Goal: Task Accomplishment & Management: Manage account settings

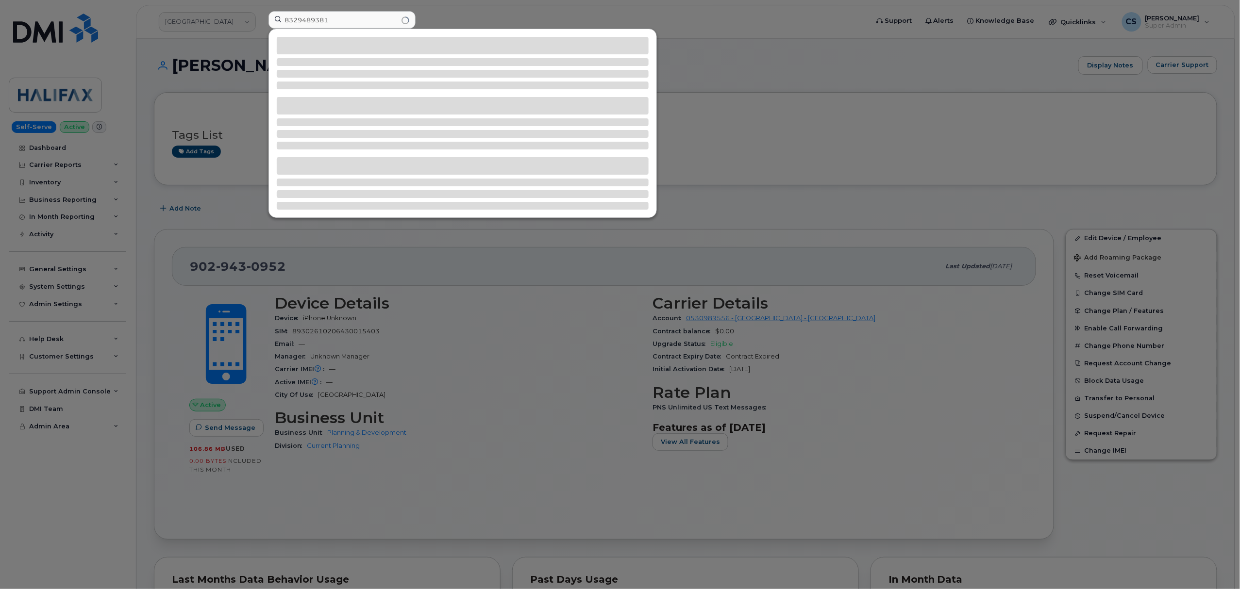
type input "8329489381"
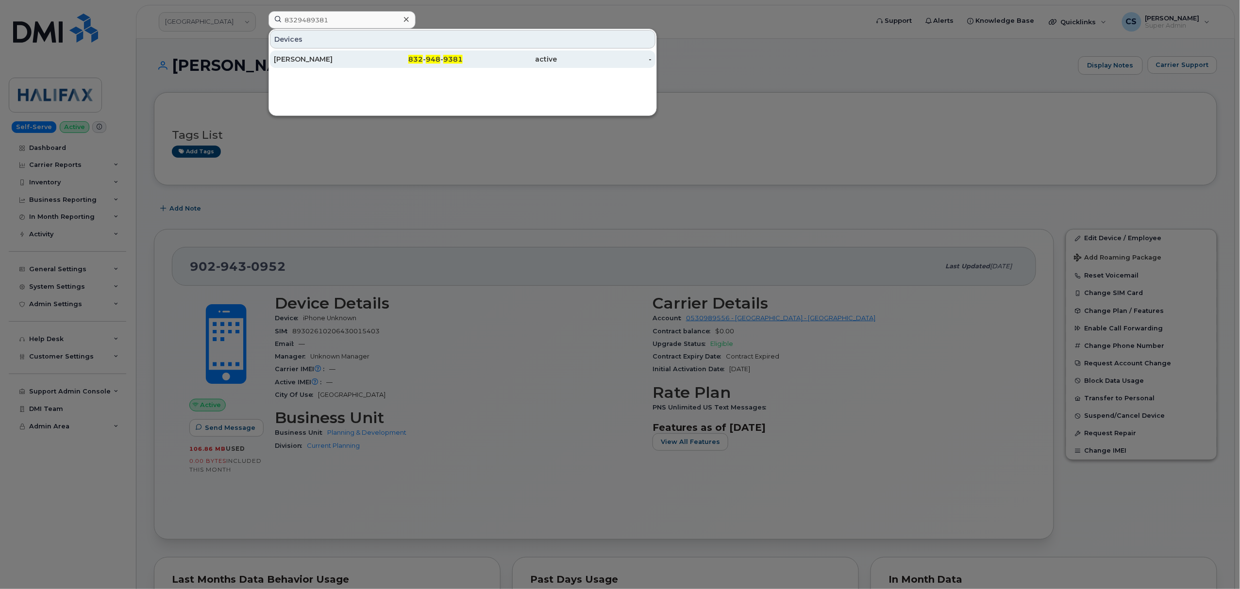
click at [312, 57] on div "DANIEL CHAVARRIA" at bounding box center [321, 59] width 95 height 10
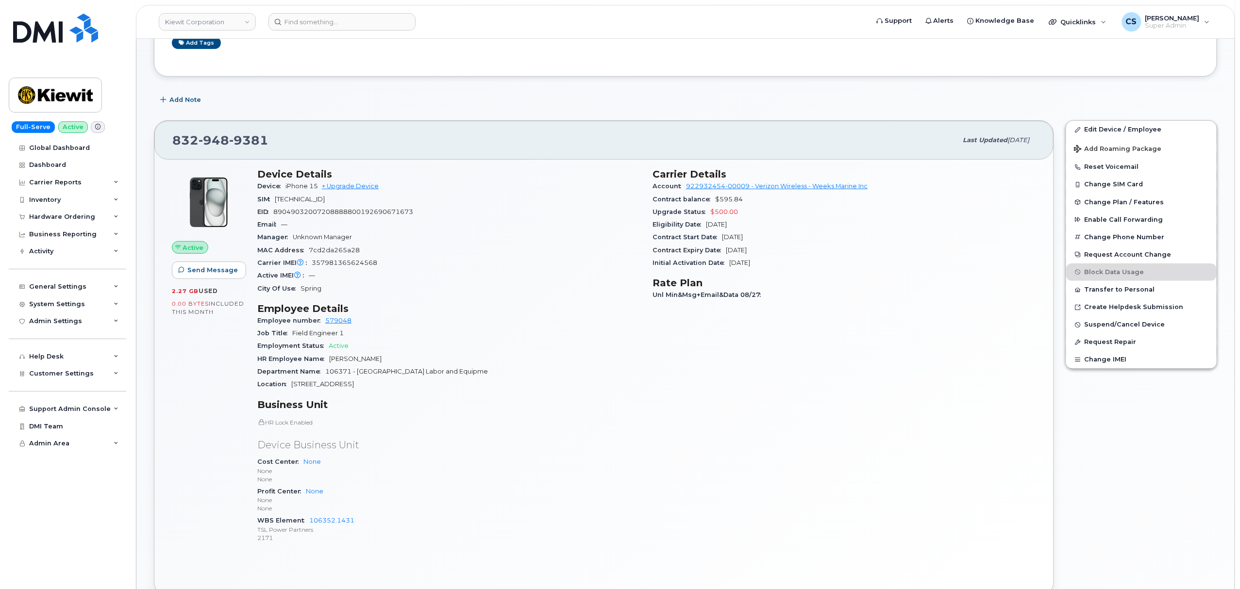
scroll to position [129, 0]
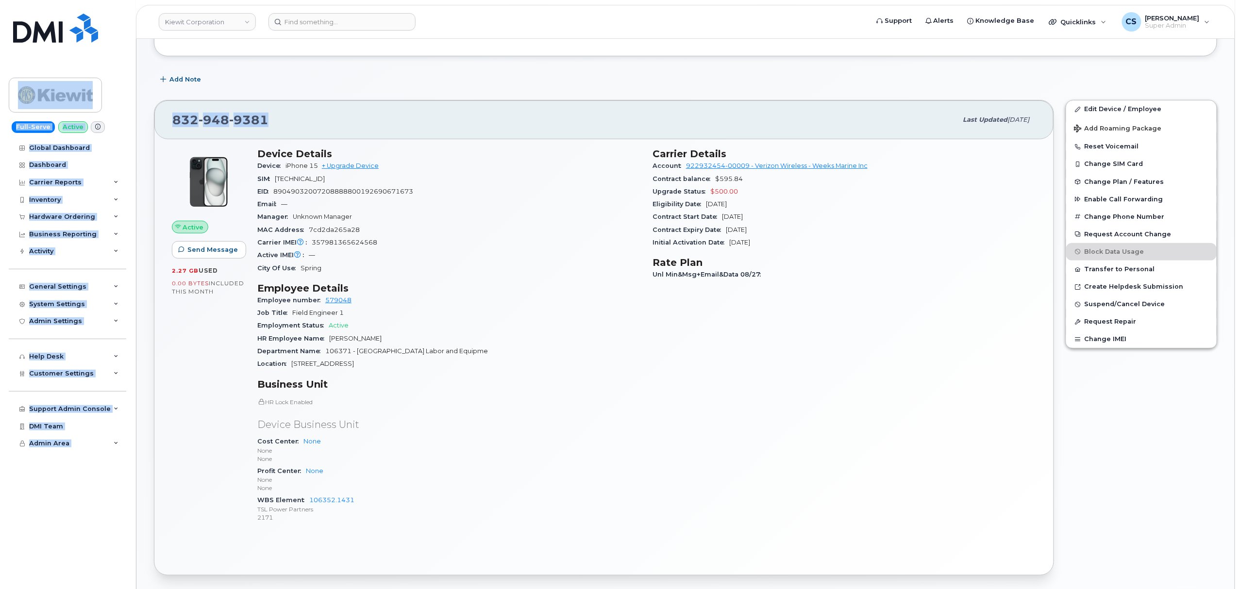
drag, startPoint x: 265, startPoint y: 117, endPoint x: 93, endPoint y: 94, distance: 173.3
click at [136, 94] on div "[PERSON_NAME] Corporation Support Alerts Knowledge Base Quicklinks Suspend / Ca…" at bounding box center [685, 553] width 1099 height 1286
click at [340, 124] on div "[PHONE_NUMBER]" at bounding box center [564, 120] width 785 height 20
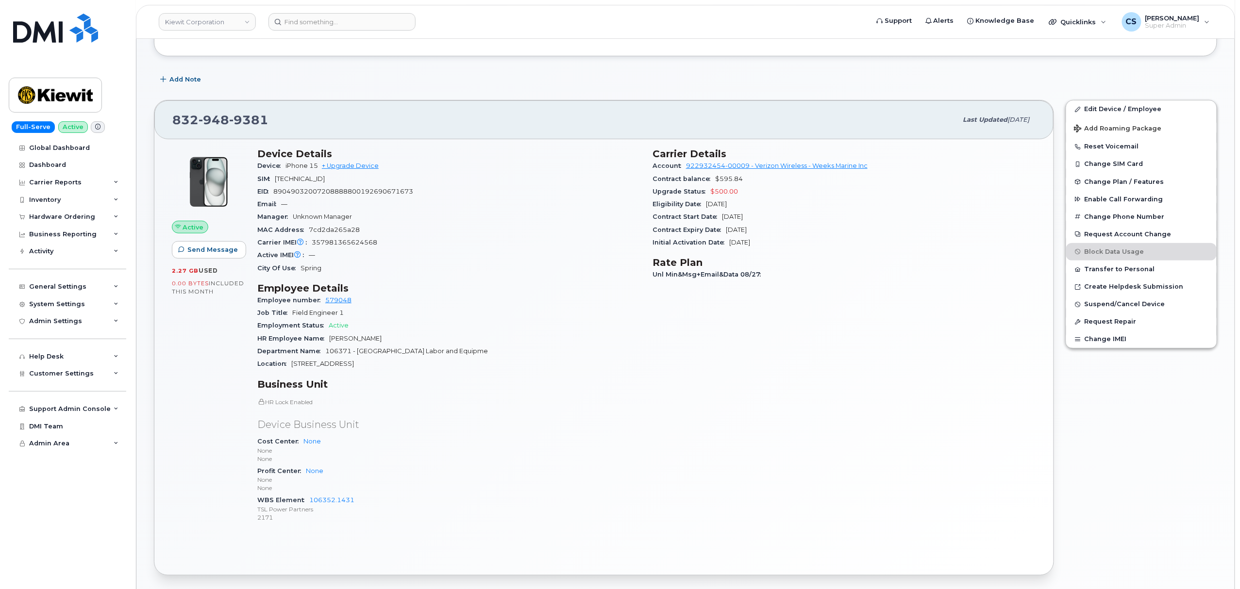
click at [342, 125] on div "[PHONE_NUMBER]" at bounding box center [564, 120] width 785 height 20
click at [342, 125] on div "832 948 9381" at bounding box center [564, 120] width 785 height 20
copy span "832 948 9381"
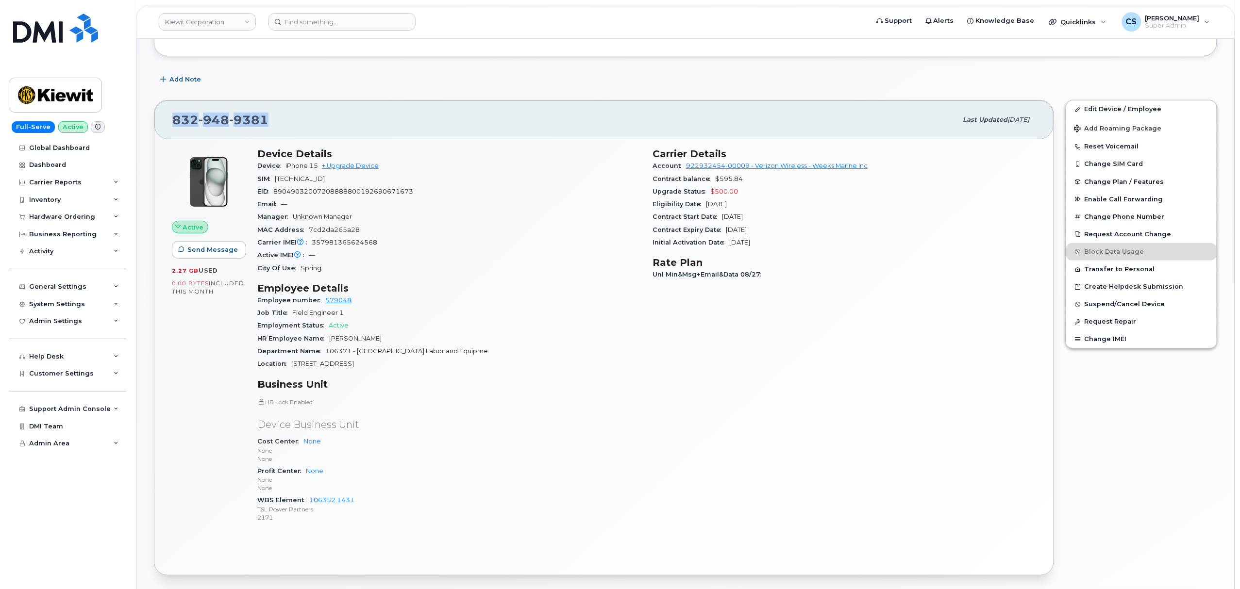
drag, startPoint x: 294, startPoint y: 364, endPoint x: 377, endPoint y: 368, distance: 83.6
click at [354, 368] on span "107 West County Line Road" at bounding box center [322, 363] width 63 height 7
click at [386, 364] on div "Location 107 West County Line Road" at bounding box center [449, 364] width 384 height 13
drag, startPoint x: 381, startPoint y: 365, endPoint x: 292, endPoint y: 365, distance: 88.9
click at [292, 365] on div "Location 107 West County Line Road" at bounding box center [449, 364] width 384 height 13
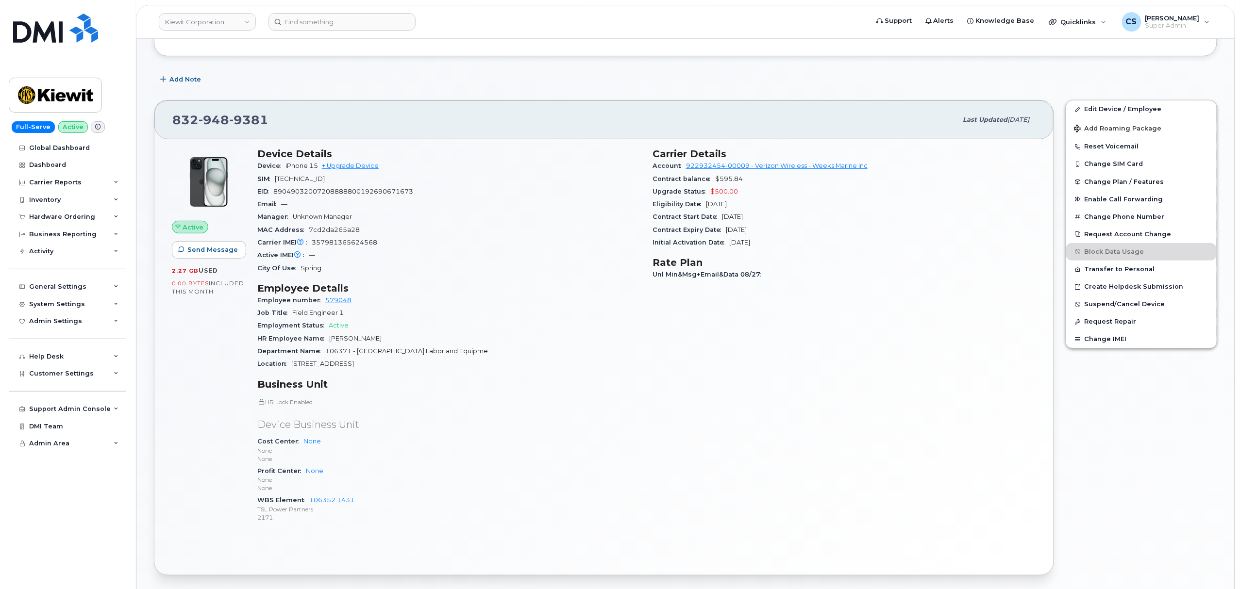
copy span "107 West County Line Road"
click at [315, 270] on span "Spring" at bounding box center [311, 268] width 21 height 7
copy span "Spring"
click at [595, 364] on div "Location 107 West County Line Road" at bounding box center [449, 364] width 384 height 13
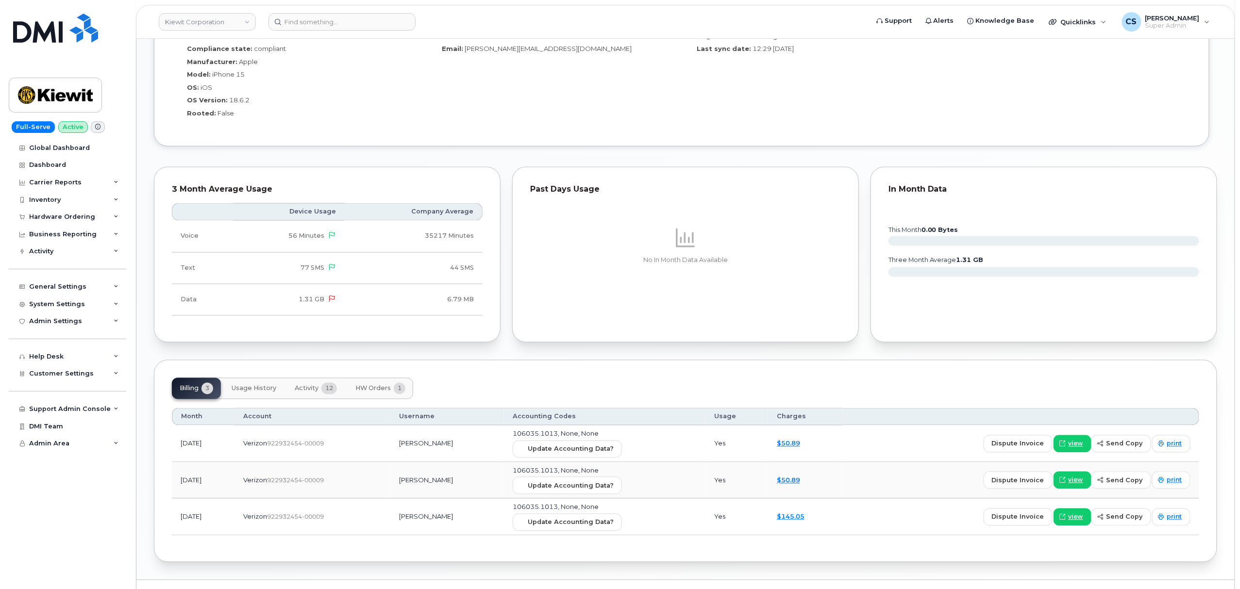
scroll to position [772, 0]
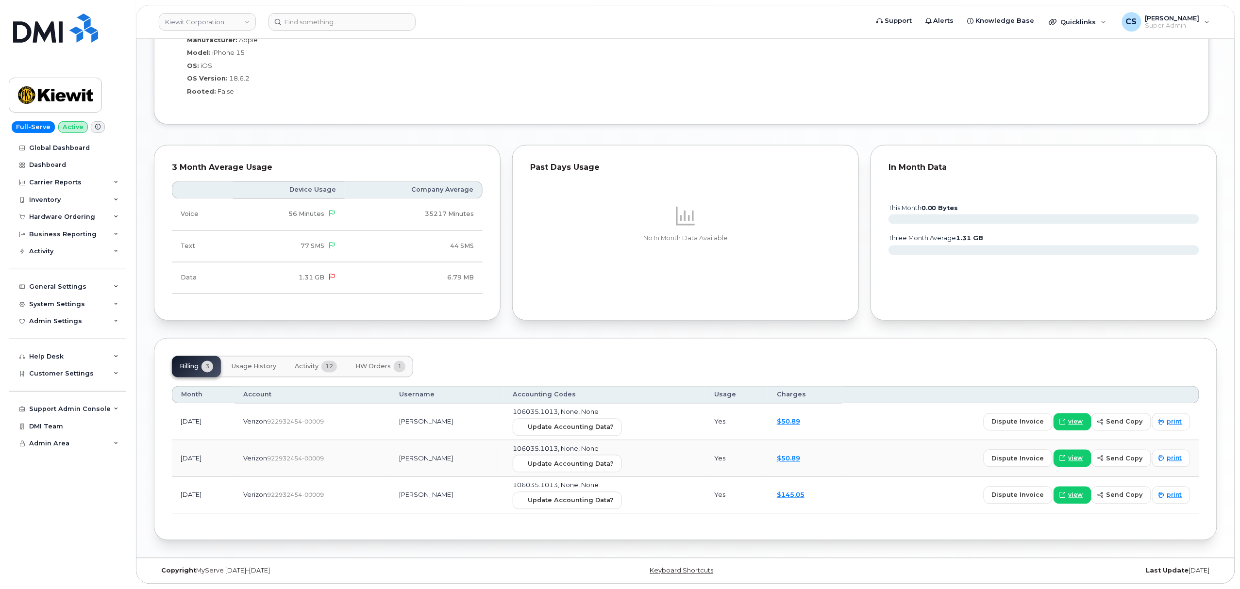
click at [305, 364] on span "Activity" at bounding box center [307, 367] width 24 height 8
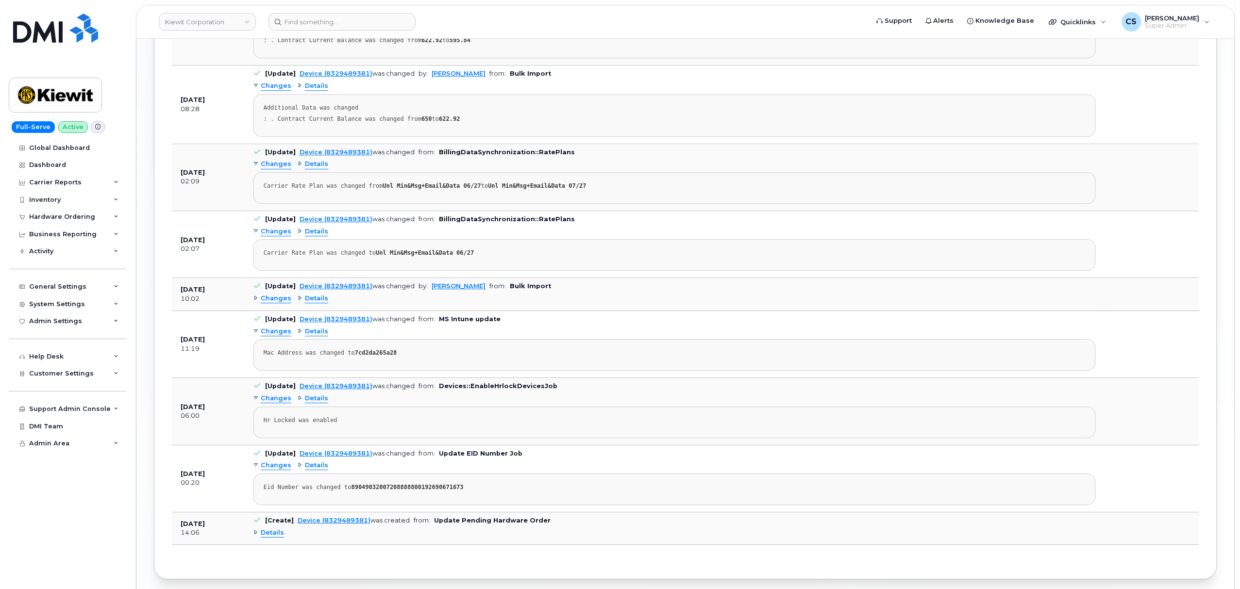
scroll to position [1401, 0]
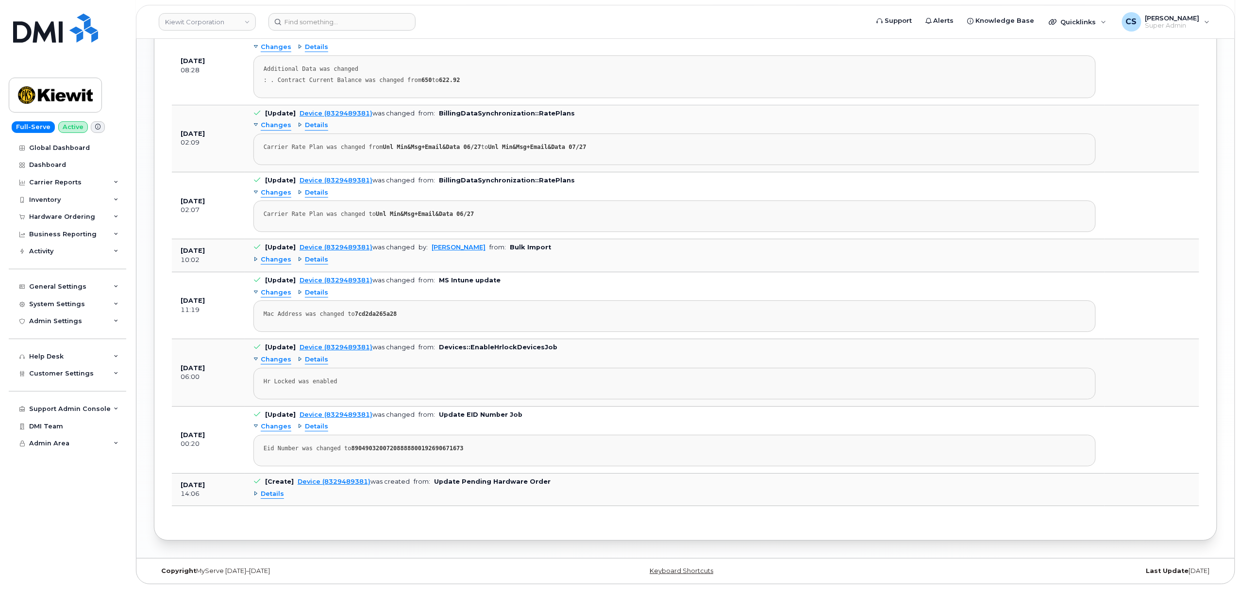
click at [314, 427] on span "Details" at bounding box center [316, 426] width 23 height 9
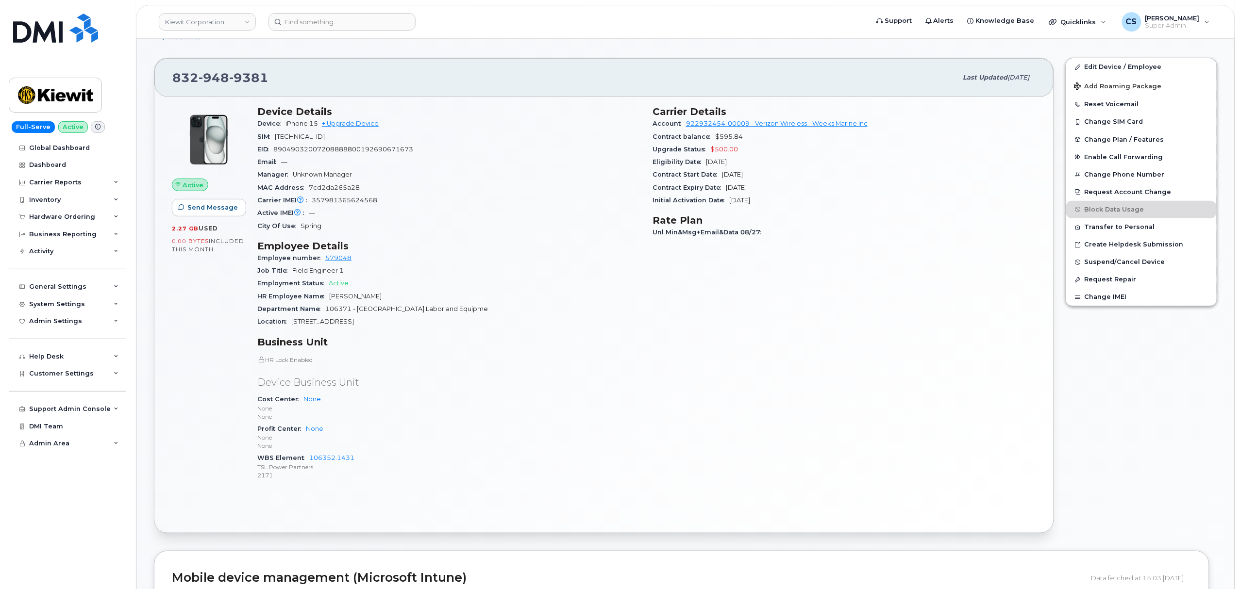
scroll to position [107, 0]
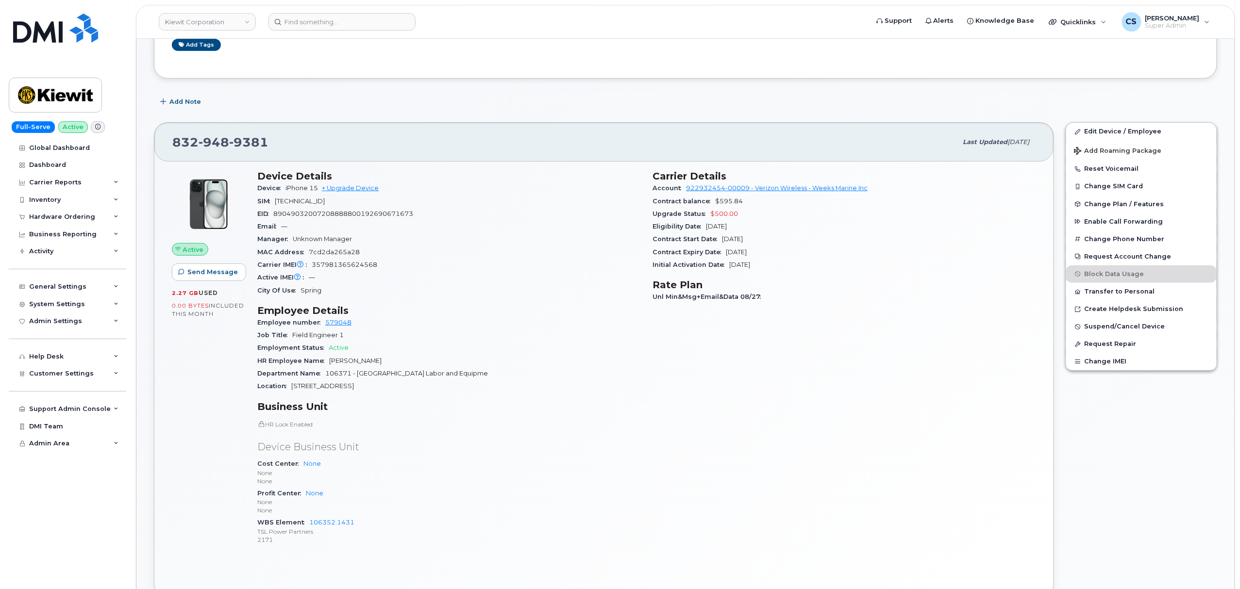
drag, startPoint x: 293, startPoint y: 387, endPoint x: 384, endPoint y: 391, distance: 90.4
click at [384, 391] on div "Location 107 West County Line Road" at bounding box center [449, 386] width 384 height 13
copy span "107 West County Line Road"
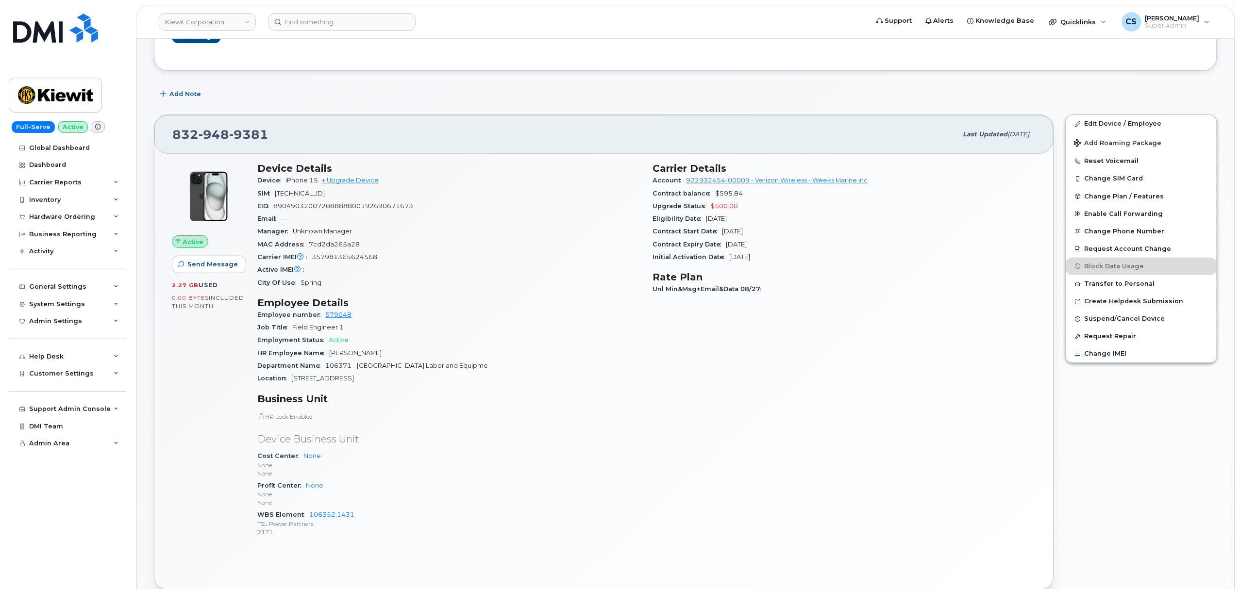
scroll to position [129, 0]
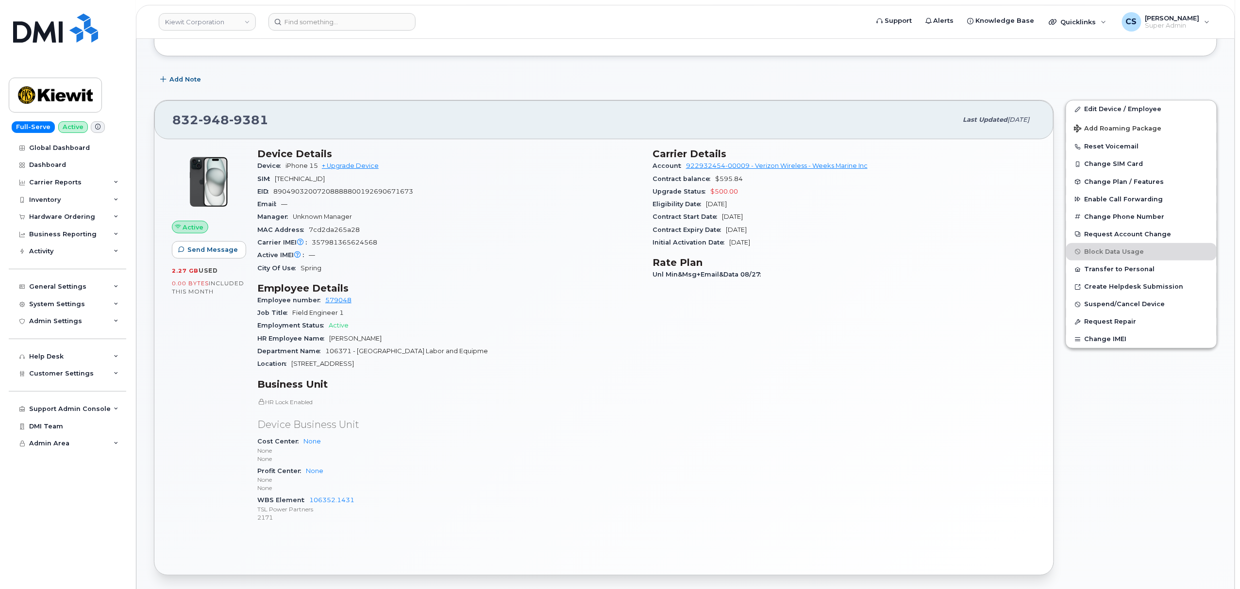
copy span "107 West County Line Road"
click at [274, 121] on div "832 948 9381" at bounding box center [564, 120] width 785 height 20
click at [273, 119] on div "832 948 9381" at bounding box center [564, 120] width 785 height 20
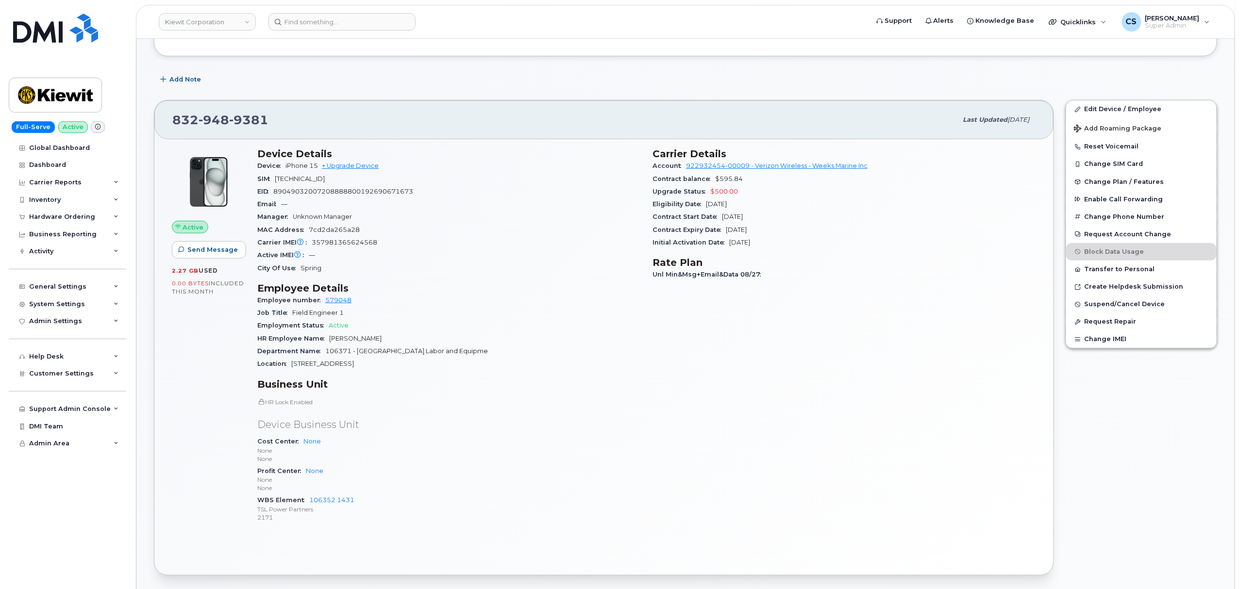
click at [191, 121] on span "832 948 9381" at bounding box center [220, 120] width 96 height 15
copy span "832 948 9381"
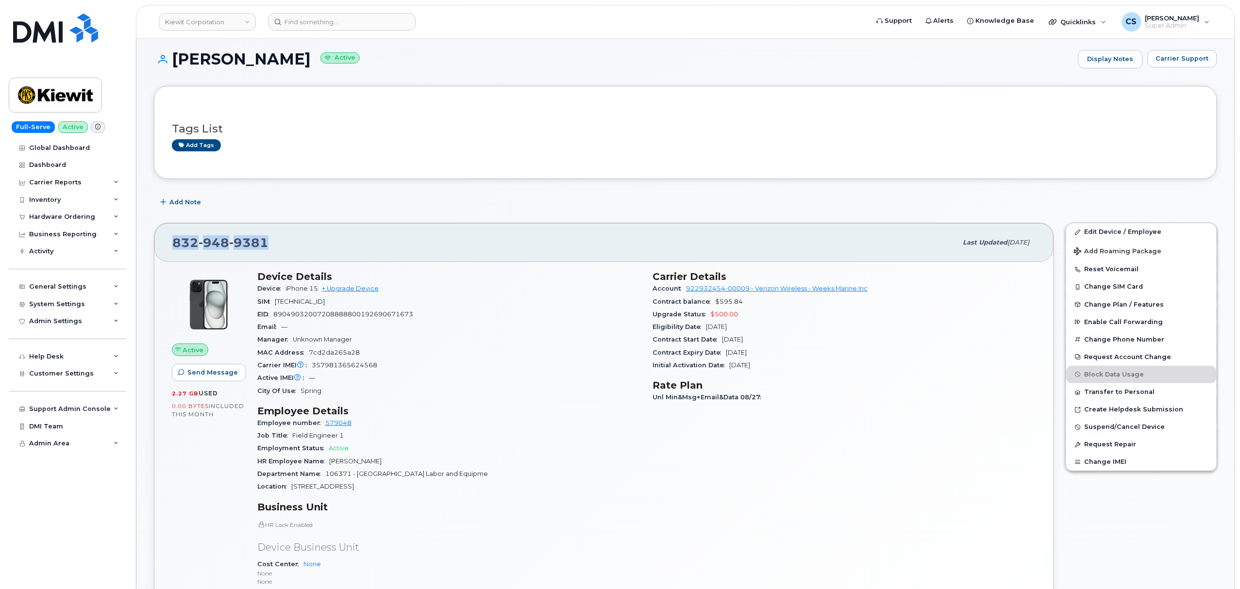
scroll to position [0, 0]
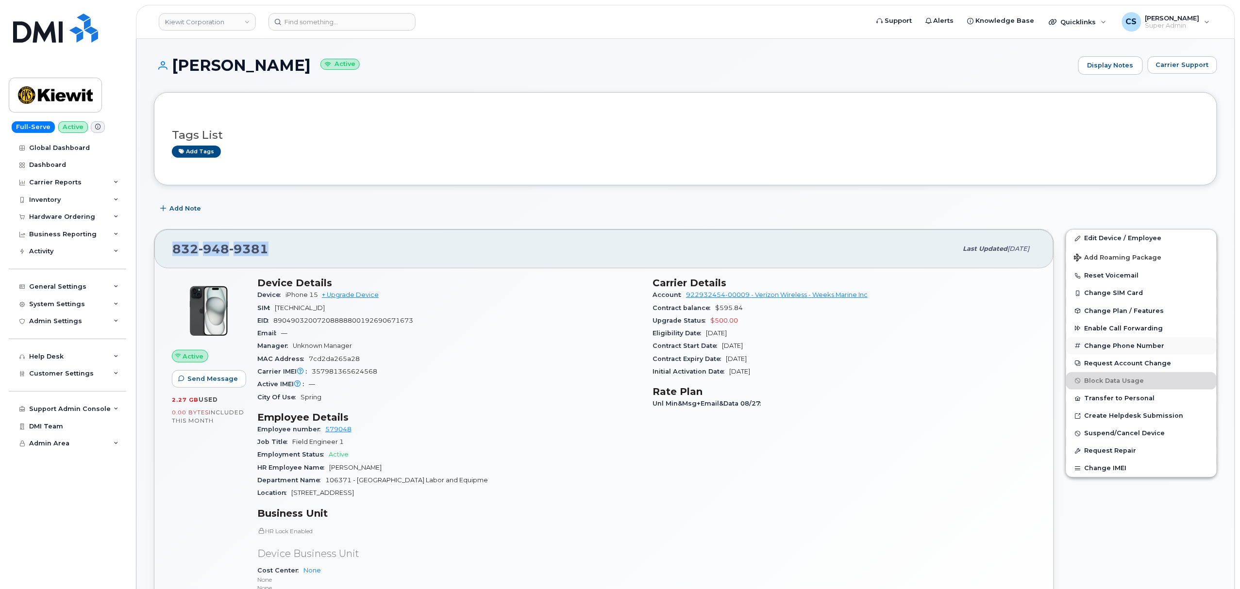
click at [1119, 347] on button "Change Phone Number" at bounding box center [1141, 345] width 151 height 17
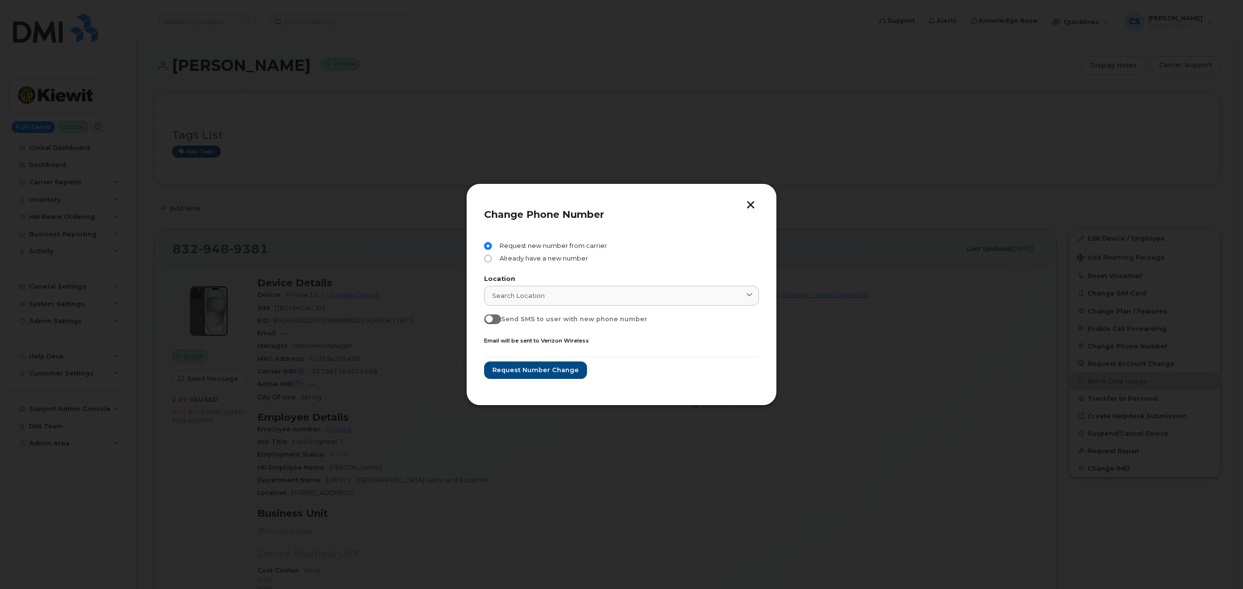
click at [534, 256] on span "Already have a new number" at bounding box center [542, 259] width 92 height 8
click at [492, 256] on input "Already have a new number" at bounding box center [488, 259] width 8 height 8
radio input "true"
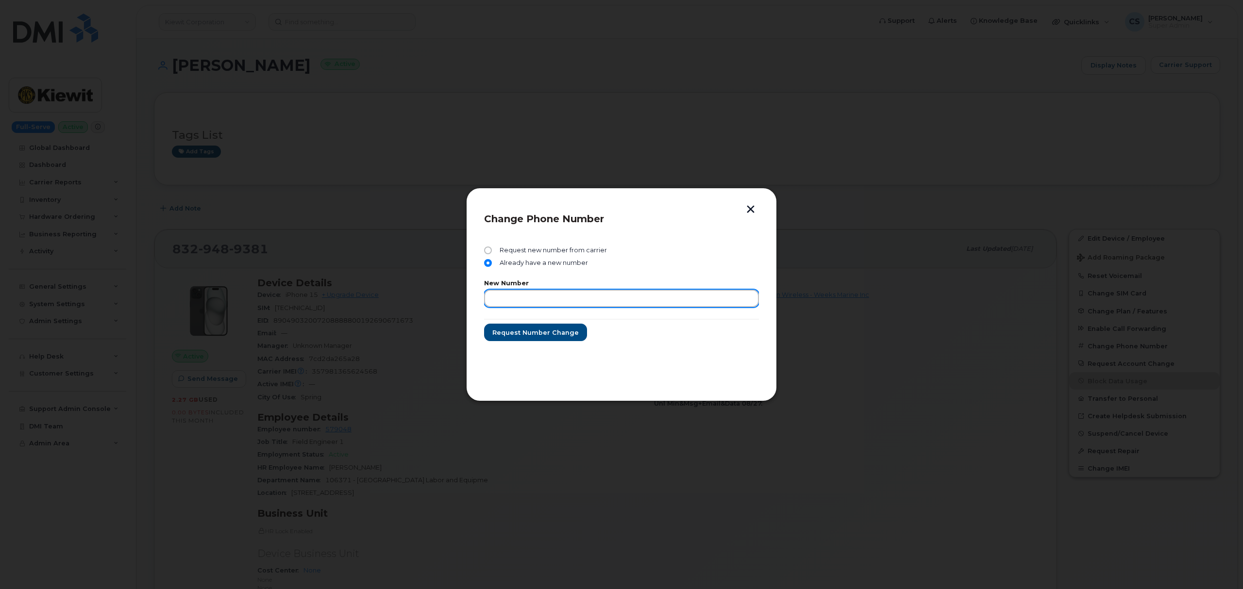
click at [535, 298] on input "text" at bounding box center [621, 298] width 275 height 17
paste input "832.653.1309"
type input "832.653.1309"
click at [521, 335] on span "Request number change" at bounding box center [535, 332] width 86 height 9
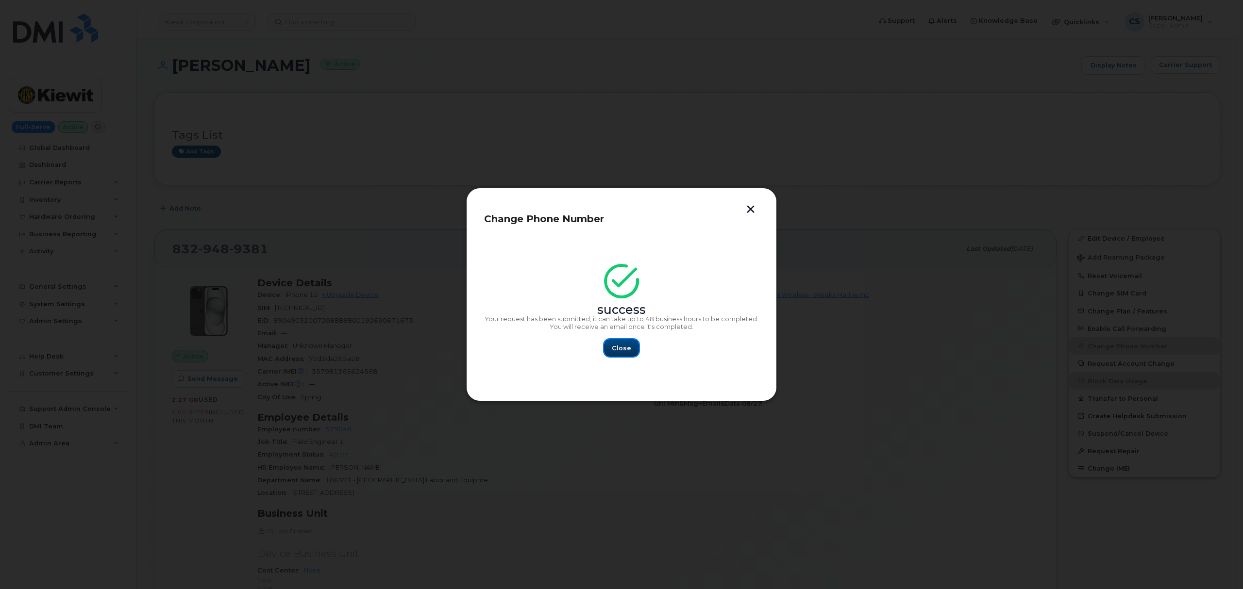
click at [626, 351] on span "Close" at bounding box center [621, 348] width 19 height 9
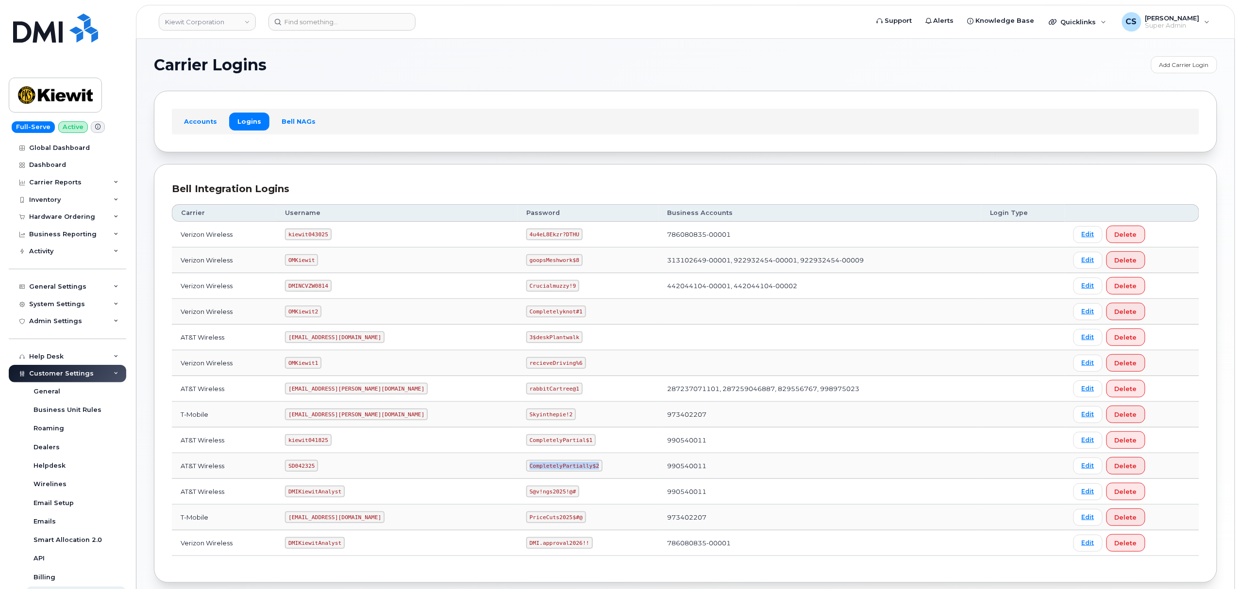
scroll to position [53, 0]
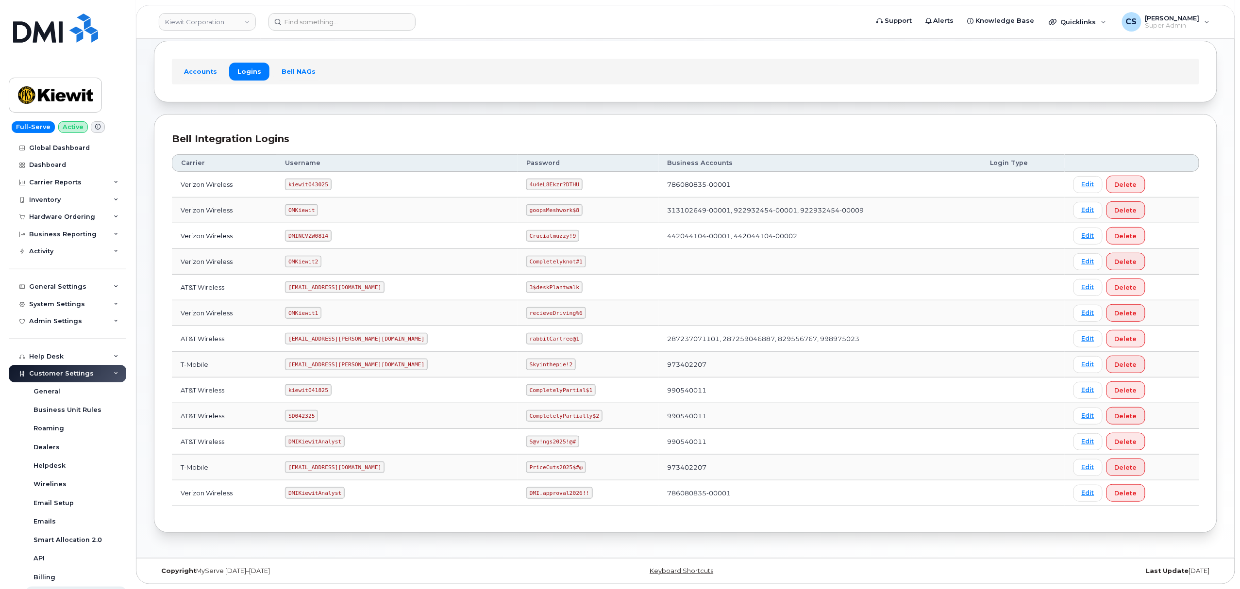
click at [312, 313] on code "OMKiewit1" at bounding box center [303, 313] width 36 height 12
click at [313, 313] on code "OMKiewit1" at bounding box center [303, 313] width 36 height 12
copy code "OMKiewit1"
drag, startPoint x: 535, startPoint y: 312, endPoint x: 458, endPoint y: 307, distance: 76.4
click at [458, 307] on tr "Verizon Wireless OMKiewit1 recieveDriving%6 Edit Delete" at bounding box center [685, 314] width 1027 height 26
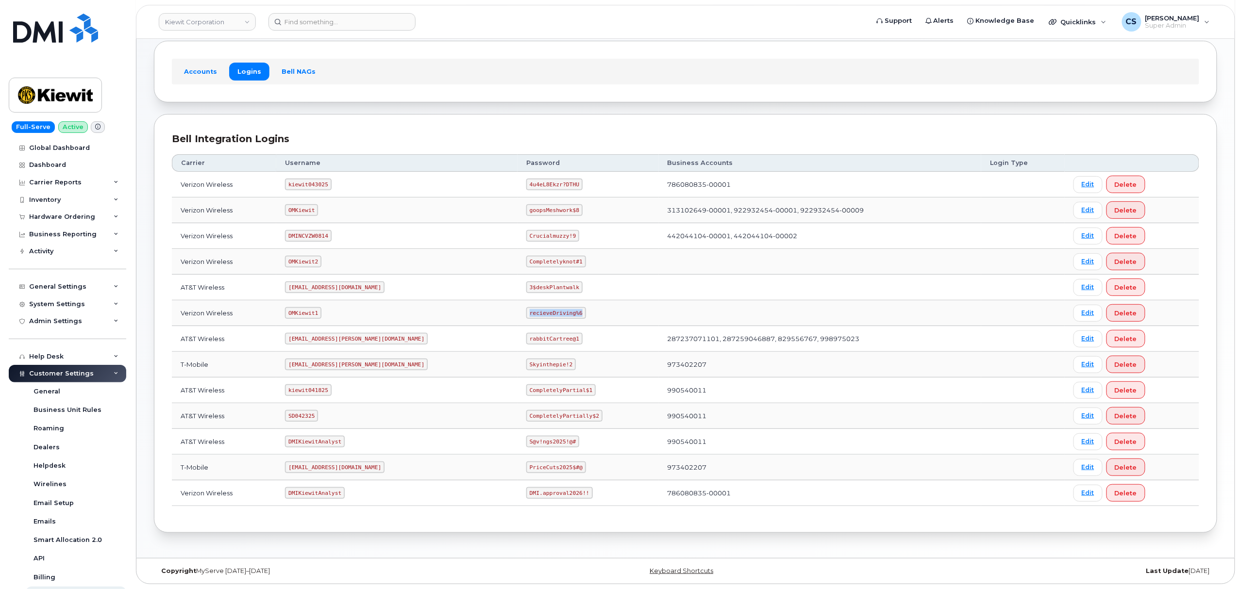
copy tr "recieveDriving%6"
click at [318, 180] on code "kiewit043025" at bounding box center [308, 185] width 46 height 12
click at [319, 180] on code "kiewit043025" at bounding box center [308, 185] width 46 height 12
click at [315, 208] on code "OMKiewit" at bounding box center [301, 210] width 33 height 12
click at [313, 208] on code "OMKiewit" at bounding box center [301, 210] width 33 height 12
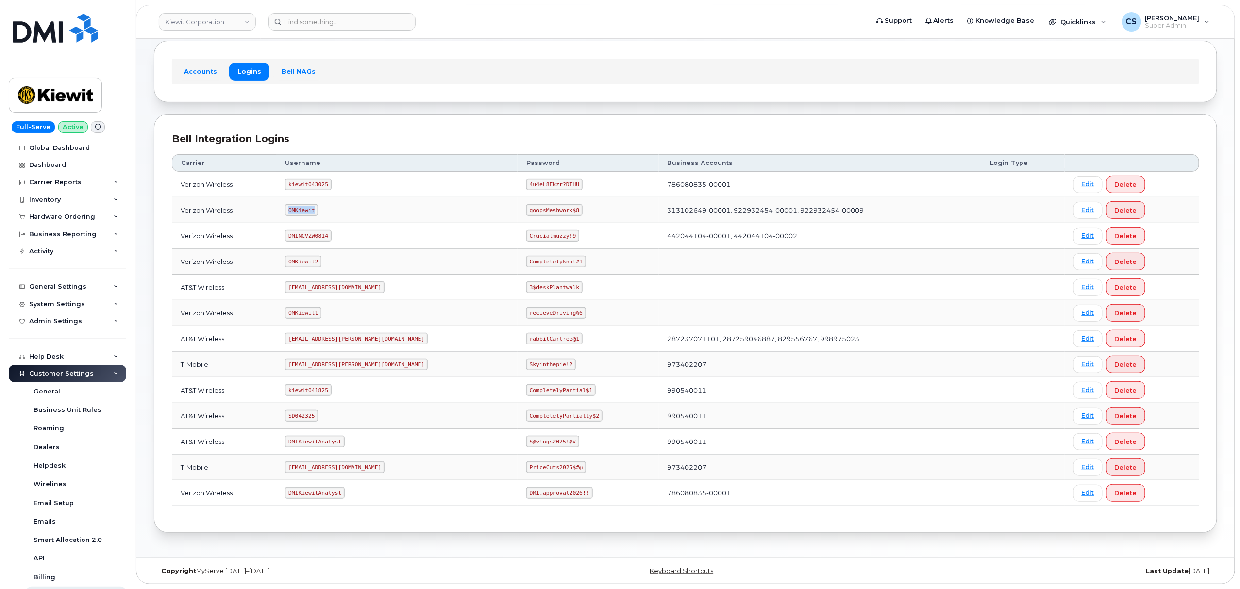
click at [313, 208] on code "OMKiewit" at bounding box center [301, 210] width 33 height 12
copy code "OMKiewit"
drag, startPoint x: 530, startPoint y: 207, endPoint x: 483, endPoint y: 210, distance: 47.7
click at [526, 210] on code "goopsMeshwork$8" at bounding box center [554, 210] width 56 height 12
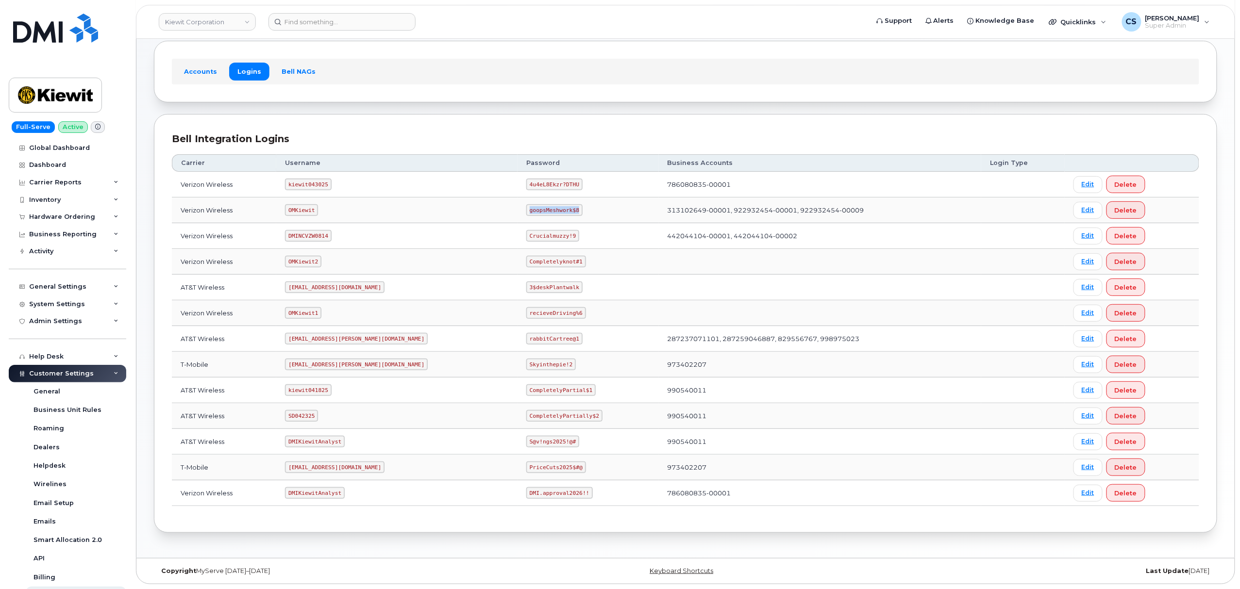
copy code "goopsMeshwork$8"
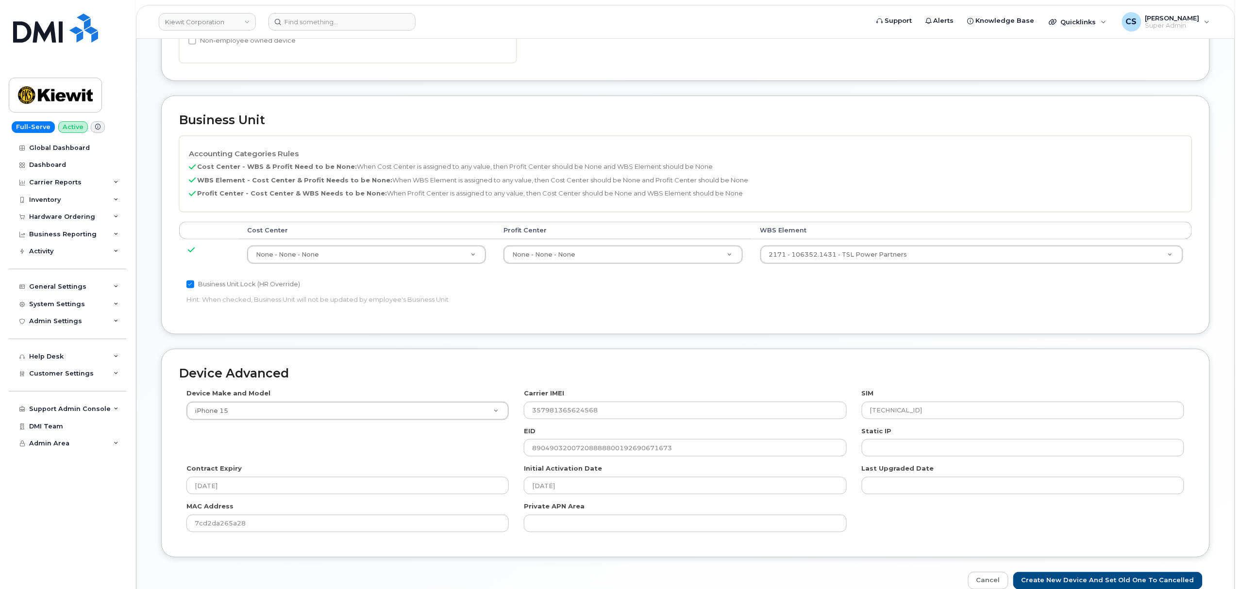
scroll to position [441, 0]
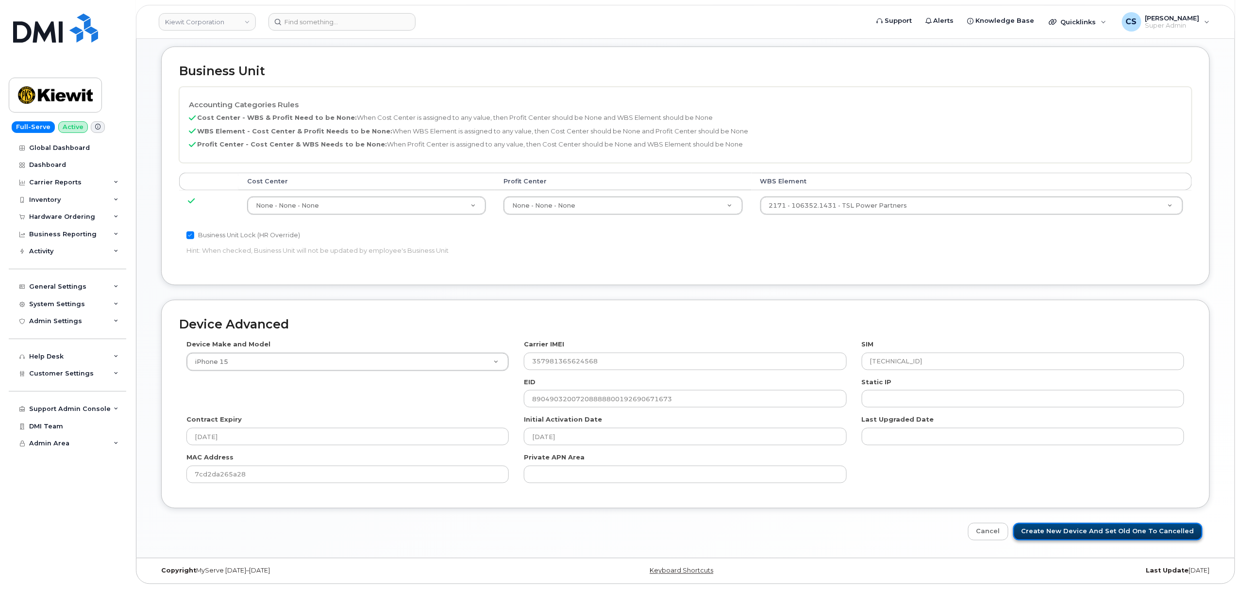
click at [1080, 533] on input "Create New Device and set old one to Cancelled" at bounding box center [1107, 532] width 189 height 18
type input "Saving..."
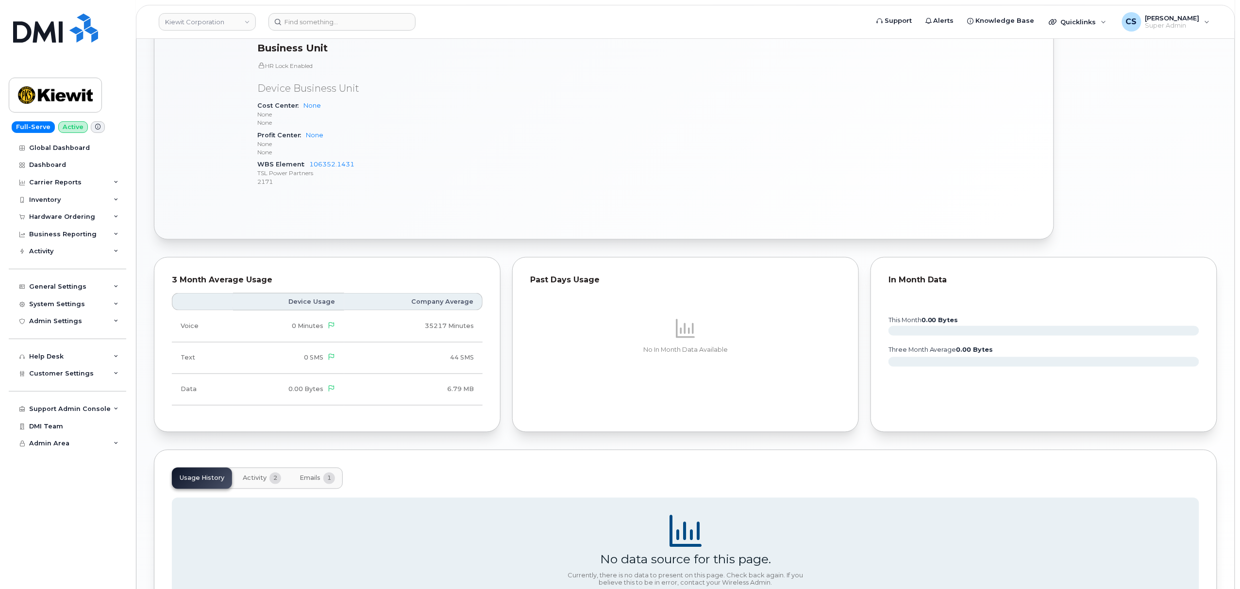
scroll to position [647, 0]
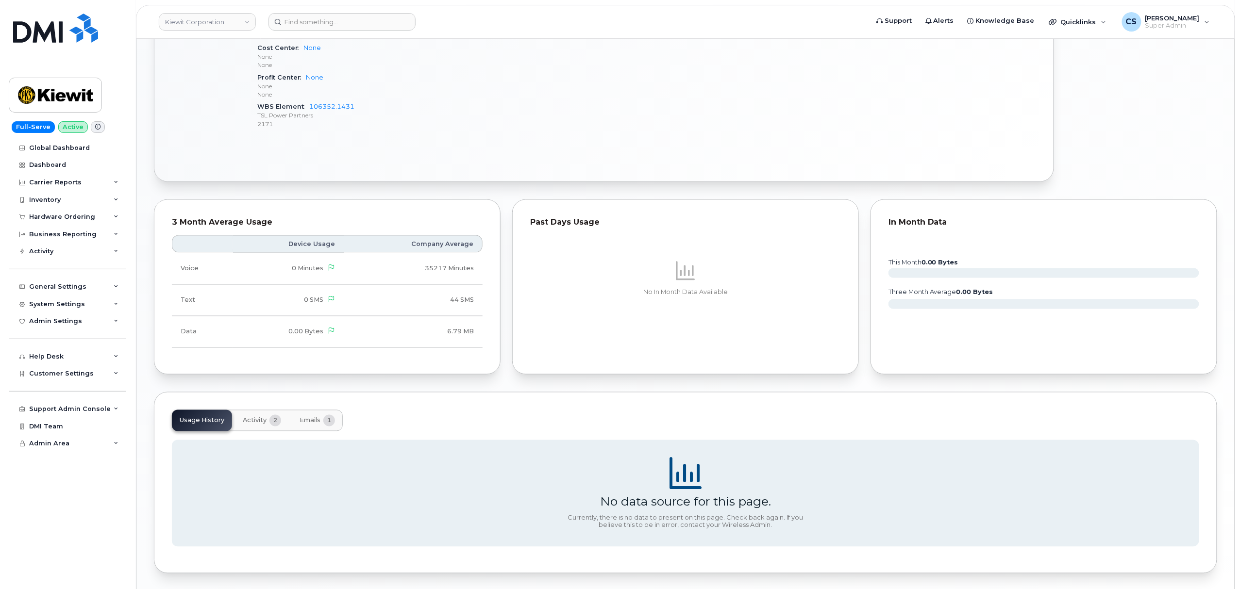
click at [251, 425] on span "Activity" at bounding box center [255, 421] width 24 height 8
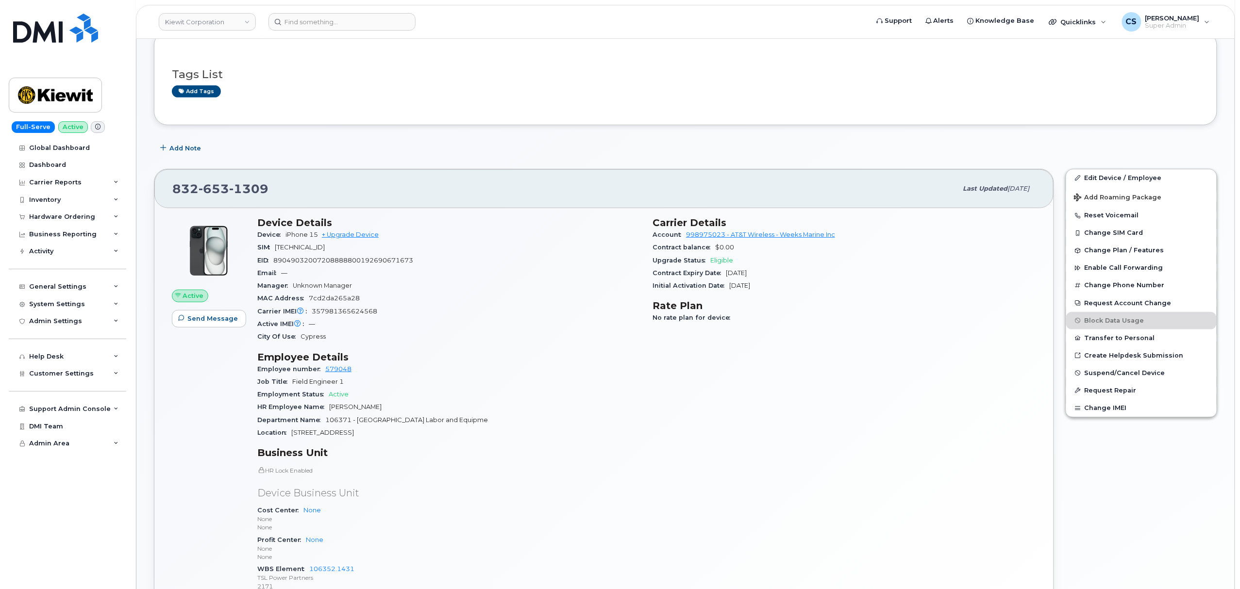
scroll to position [259, 0]
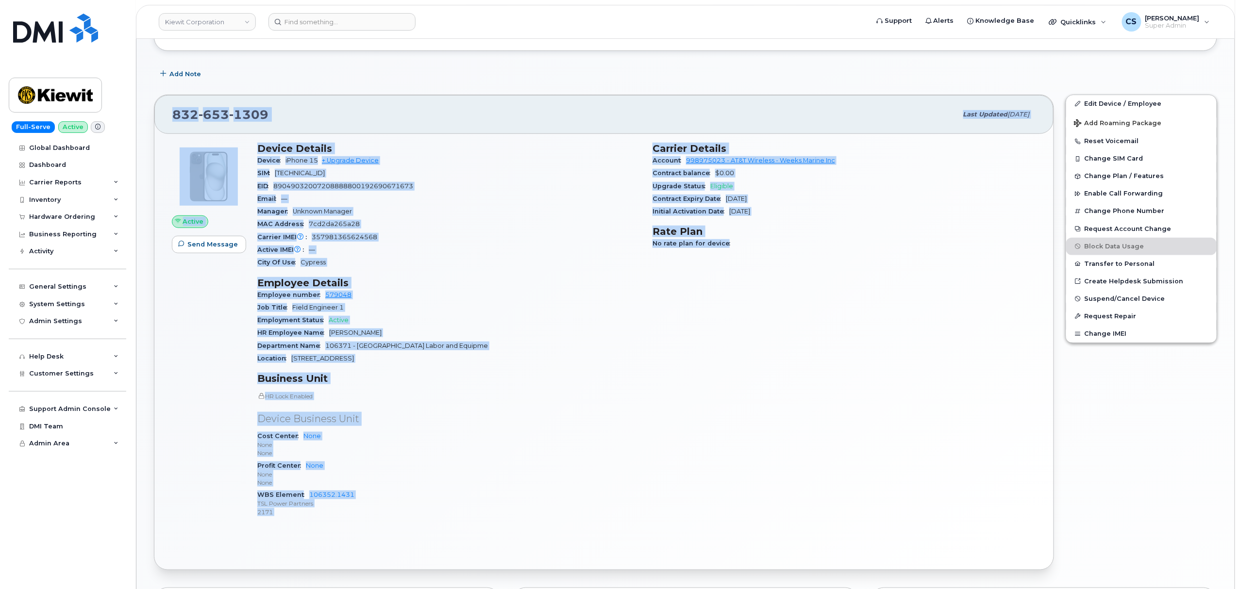
copy div "832 653 1309 Last updated Sep 12, 2025 Active Send Message Device Details Devic…"
drag, startPoint x: 164, startPoint y: 108, endPoint x: 741, endPoint y: 418, distance: 655.4
click at [741, 418] on div "832 653 1309 Last updated Sep 12, 2025 Active Send Message Device Details Devic…" at bounding box center [604, 333] width 900 height 476
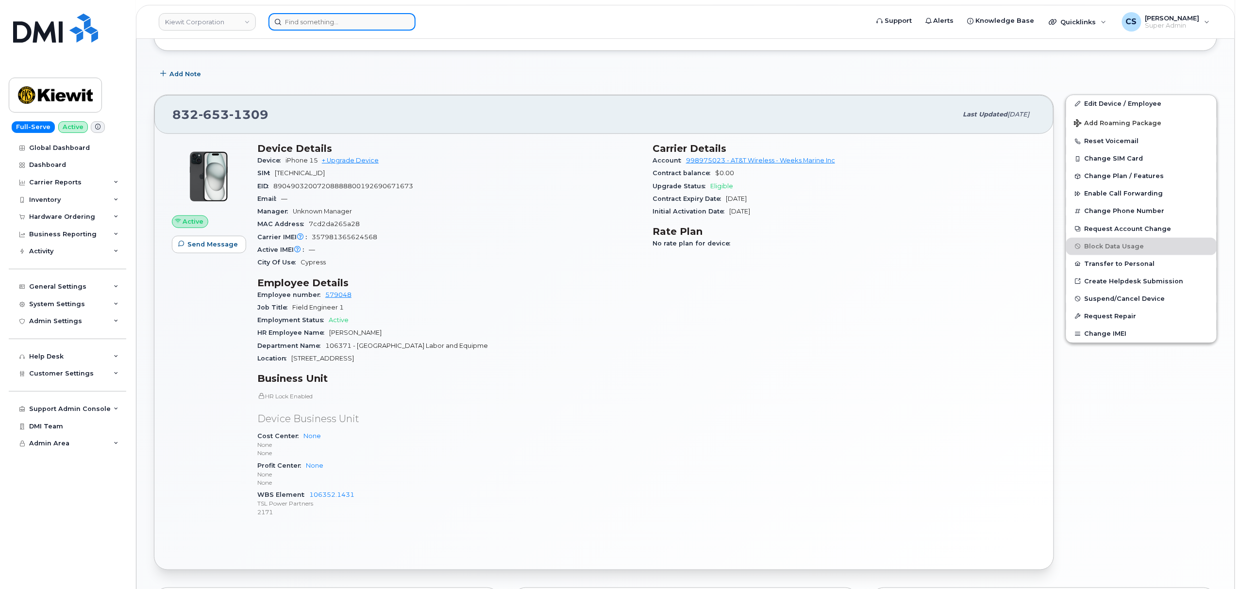
click at [336, 26] on input at bounding box center [342, 21] width 147 height 17
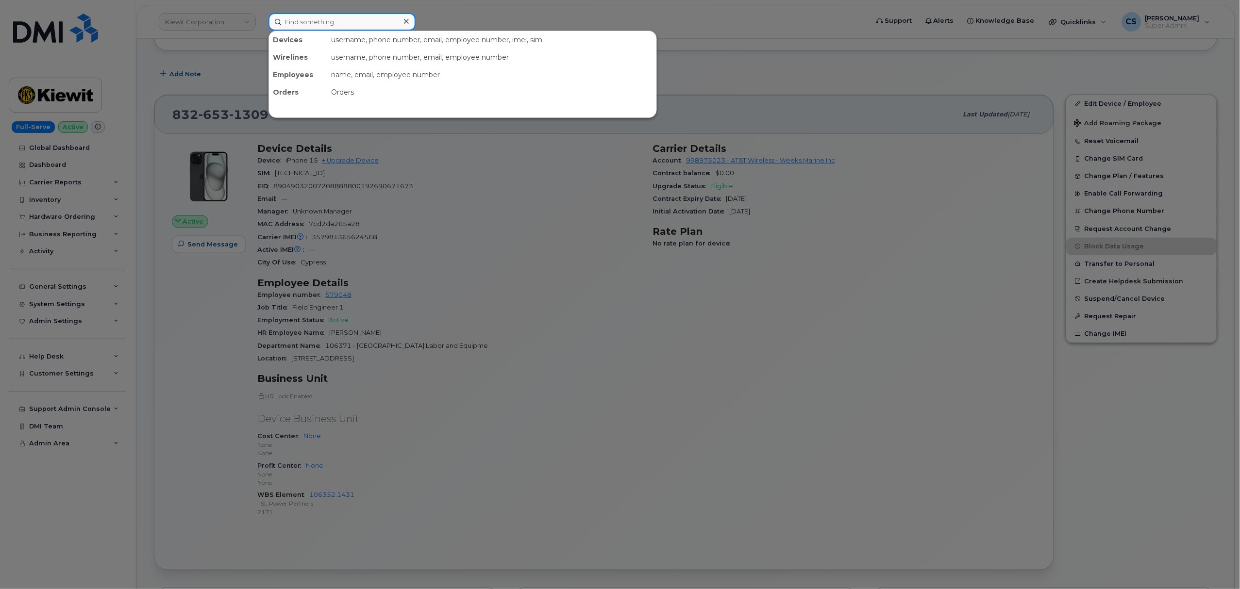
paste input "2623360417"
type input "2623360417"
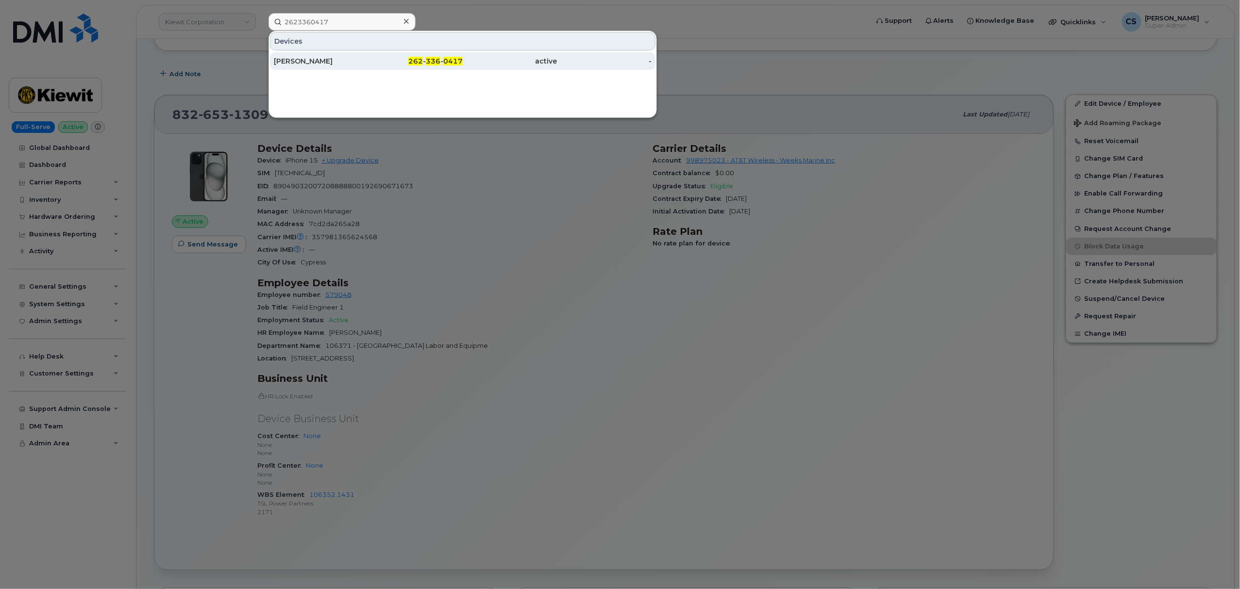
click at [309, 60] on div "BENJAMIN VEIZAJ" at bounding box center [321, 61] width 95 height 10
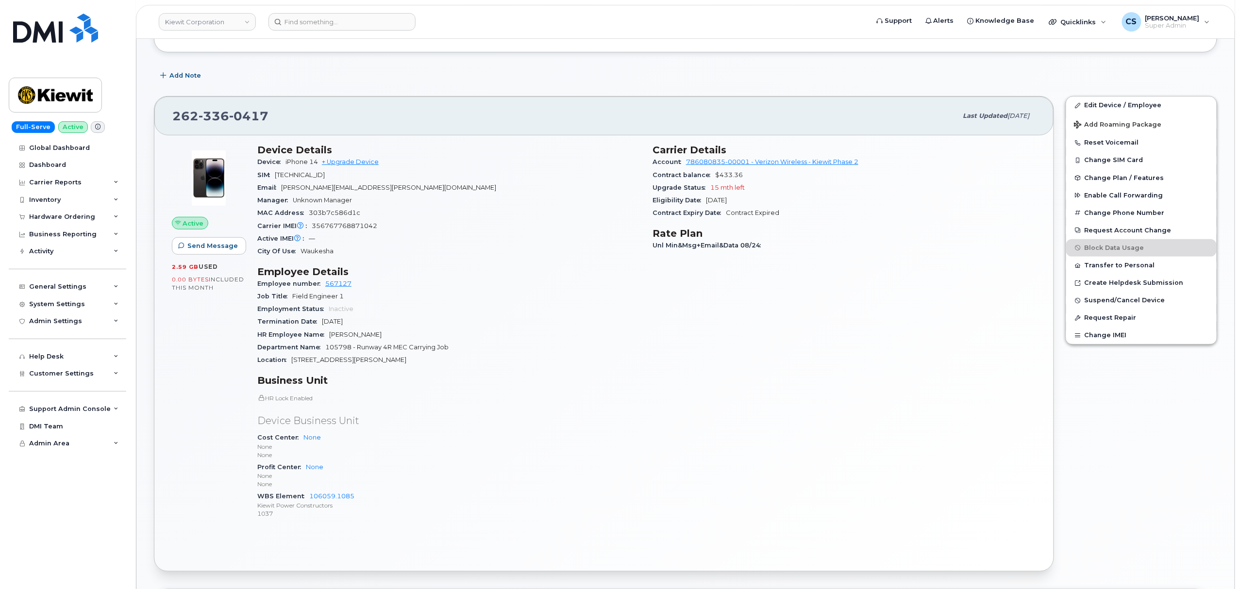
scroll to position [194, 0]
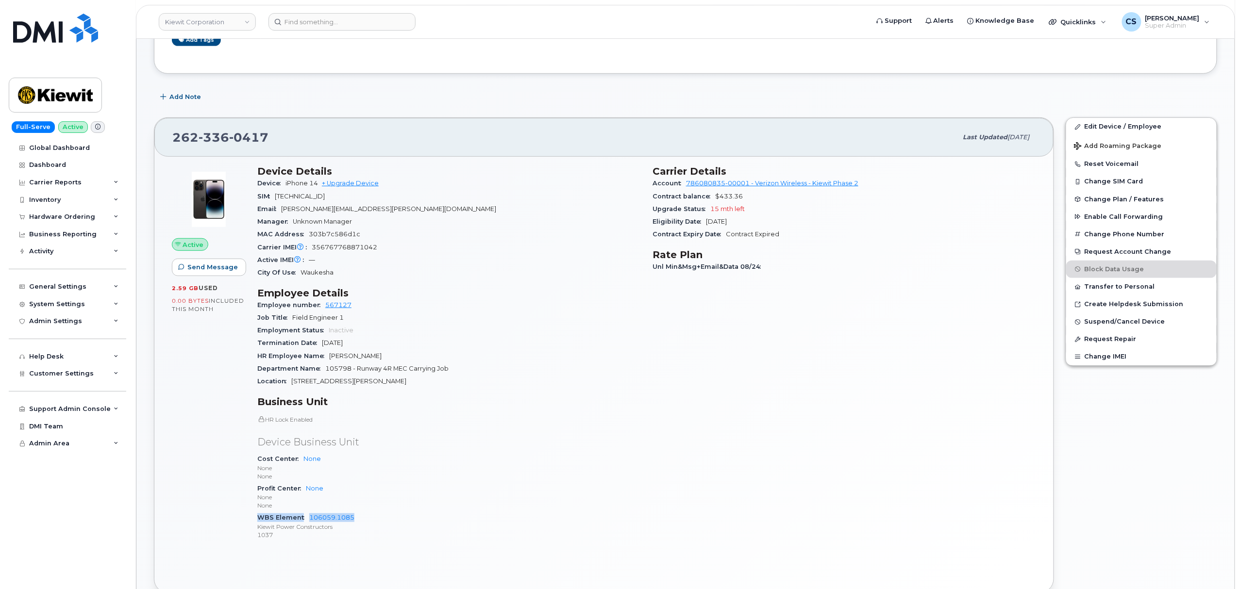
drag, startPoint x: 257, startPoint y: 520, endPoint x: 357, endPoint y: 519, distance: 100.0
click at [357, 519] on div "WBS Element 106059.1085 [PERSON_NAME] Power Constructors 1037" at bounding box center [449, 527] width 384 height 30
copy div "WBS Element 106059.1085"
drag, startPoint x: 366, startPoint y: 309, endPoint x: 259, endPoint y: 311, distance: 106.3
click at [259, 311] on div "Employee number 567127" at bounding box center [449, 305] width 384 height 13
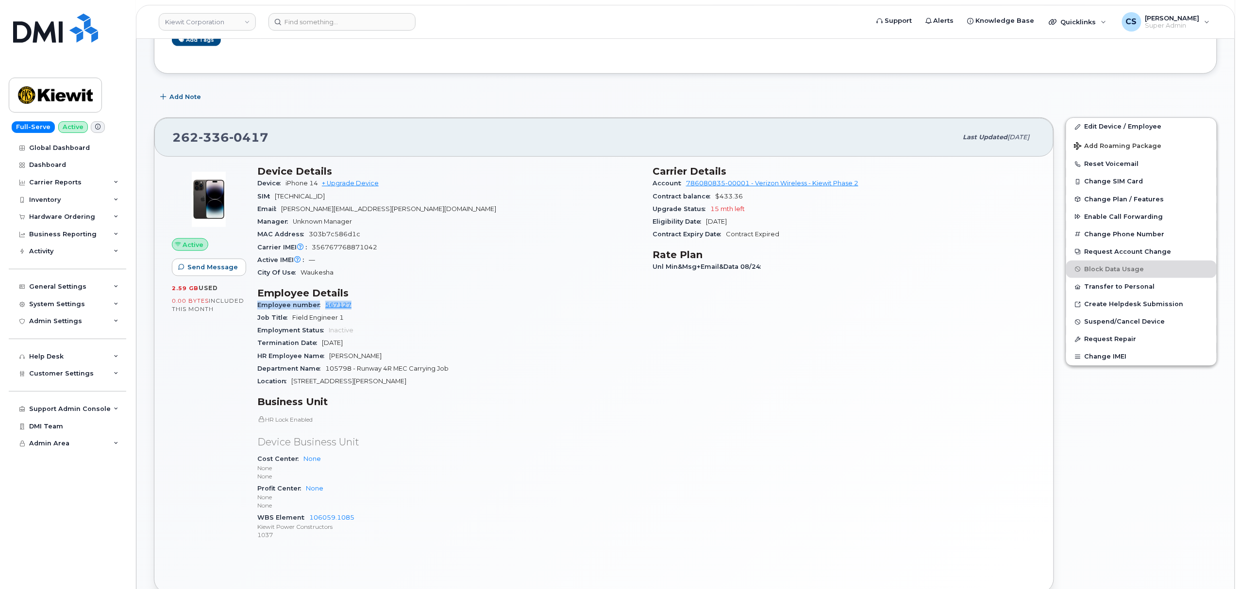
copy div "Employee number 567127"
drag, startPoint x: 258, startPoint y: 371, endPoint x: 451, endPoint y: 368, distance: 192.8
click at [451, 368] on div "Department Name 105798 - Runway 4R MEC Carrying Job" at bounding box center [449, 369] width 384 height 13
copy div "Department Name 105798 - Runway 4R MEC Carrying Job"
click at [514, 24] on form at bounding box center [565, 21] width 593 height 17
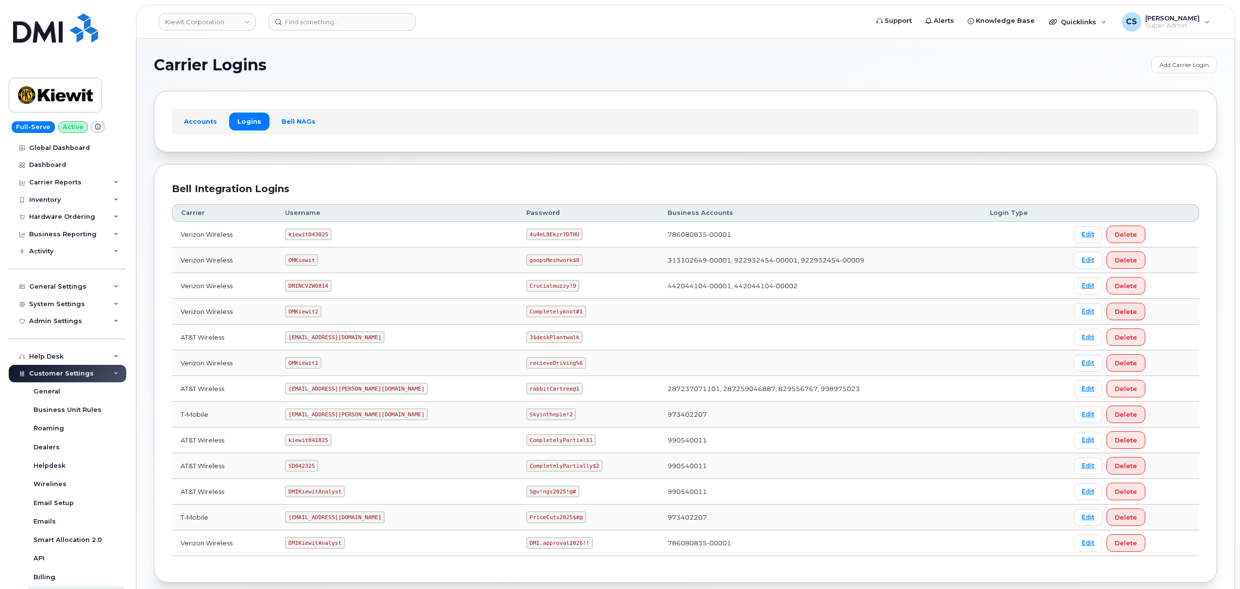
scroll to position [53, 0]
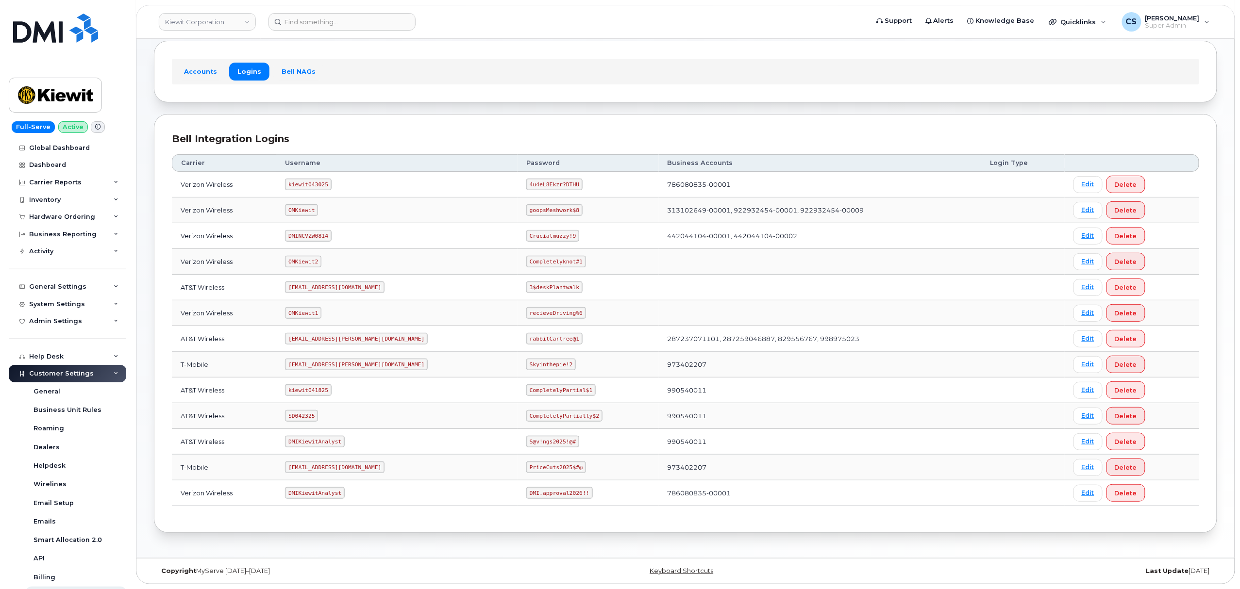
click at [315, 184] on code "kiewit043025" at bounding box center [308, 185] width 46 height 12
copy code "kiewit043025"
drag, startPoint x: 531, startPoint y: 183, endPoint x: 484, endPoint y: 181, distance: 46.7
click at [526, 181] on code "4u4eL8Ekzr?DTHU" at bounding box center [554, 185] width 56 height 12
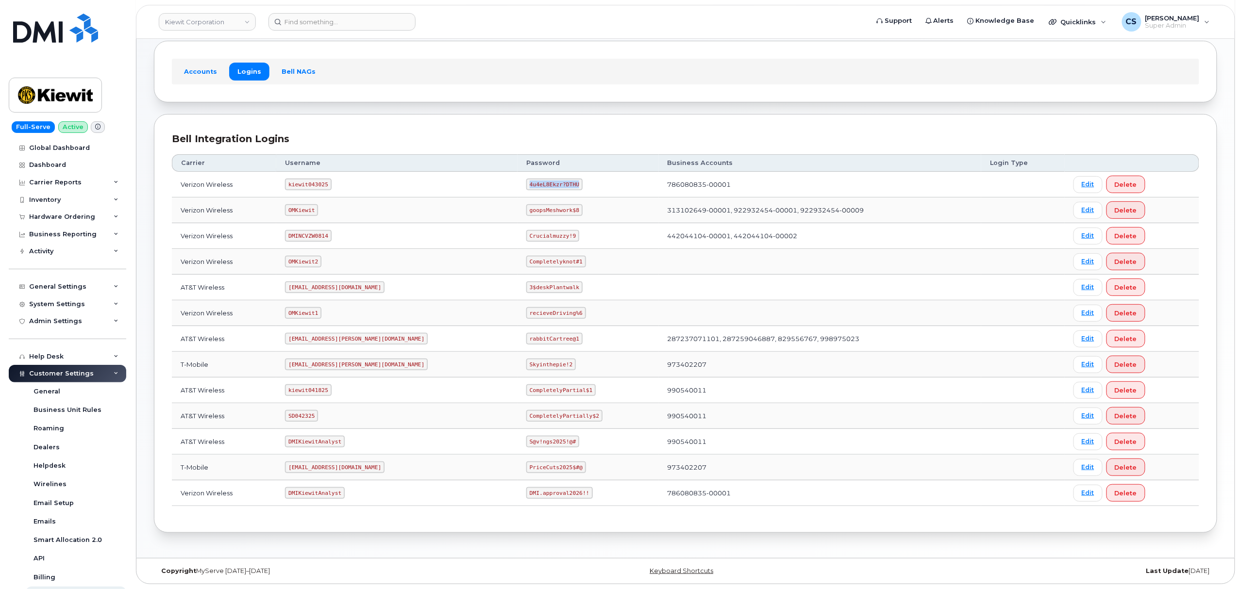
copy code "4u4eL8Ekzr?DTHU"
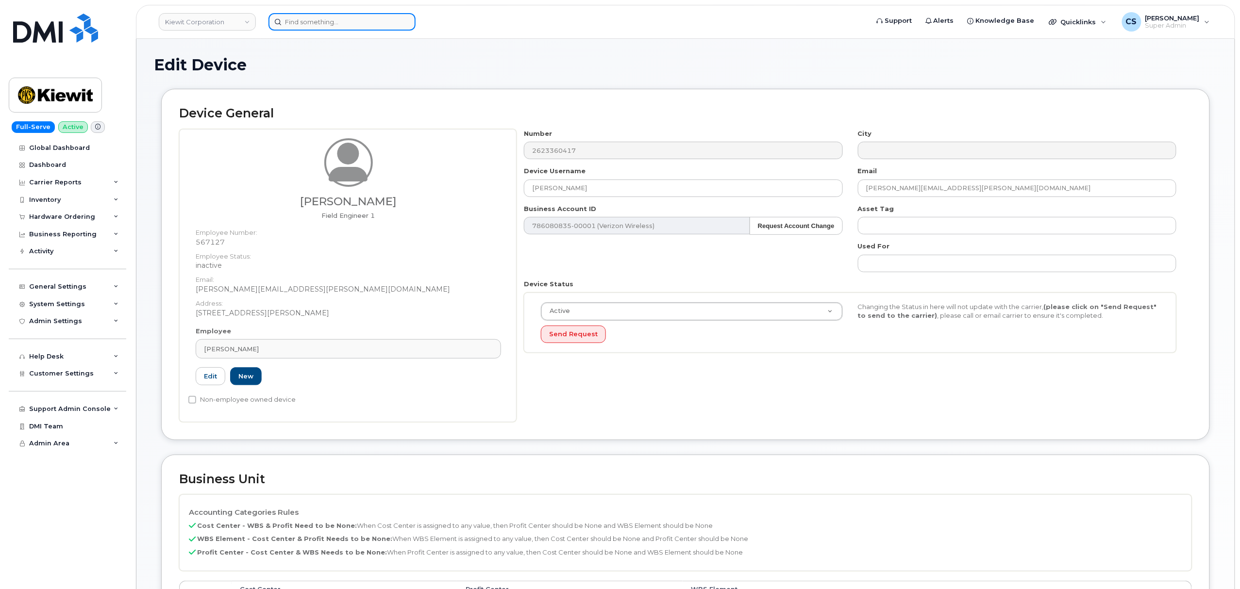
click at [306, 24] on input at bounding box center [342, 21] width 147 height 17
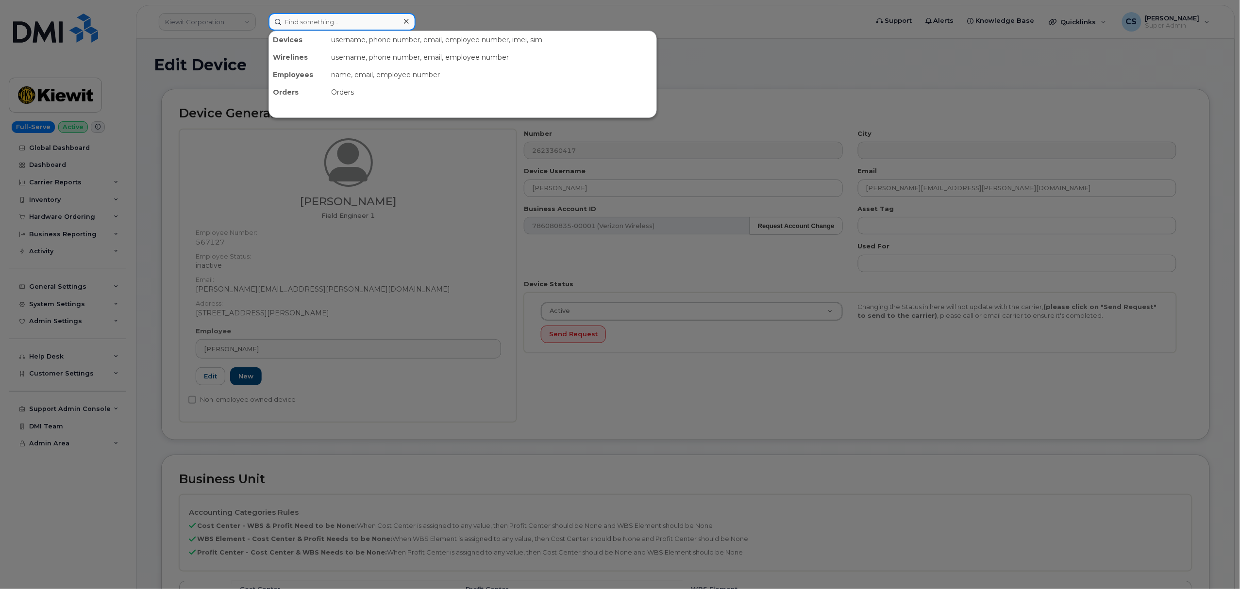
paste input "300463"
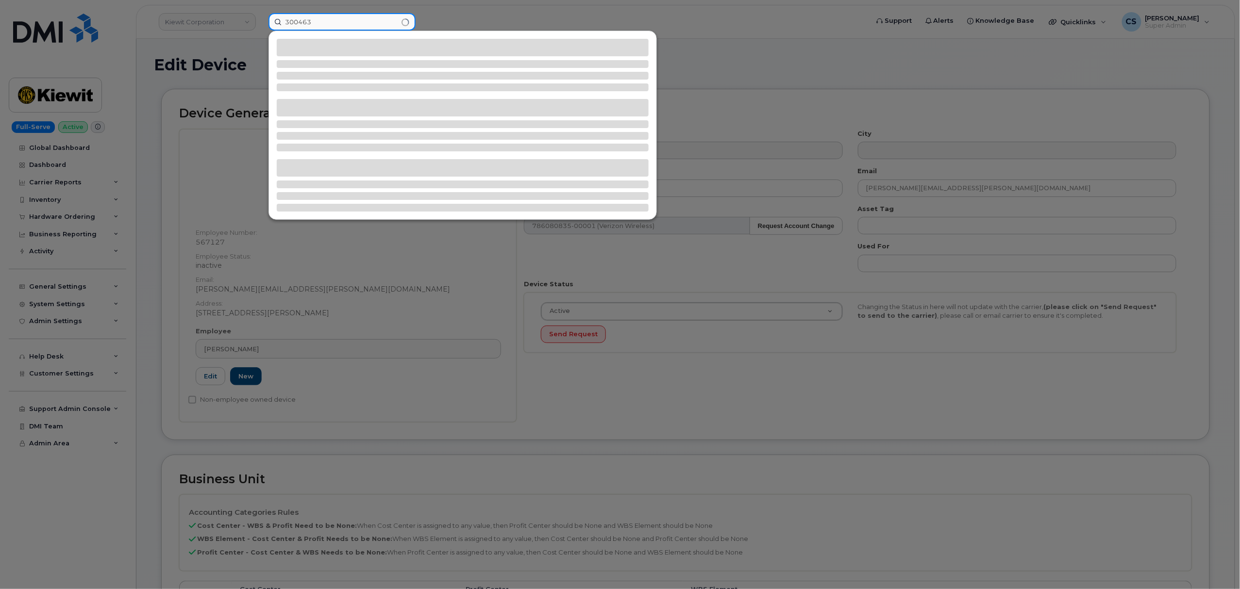
type input "300463"
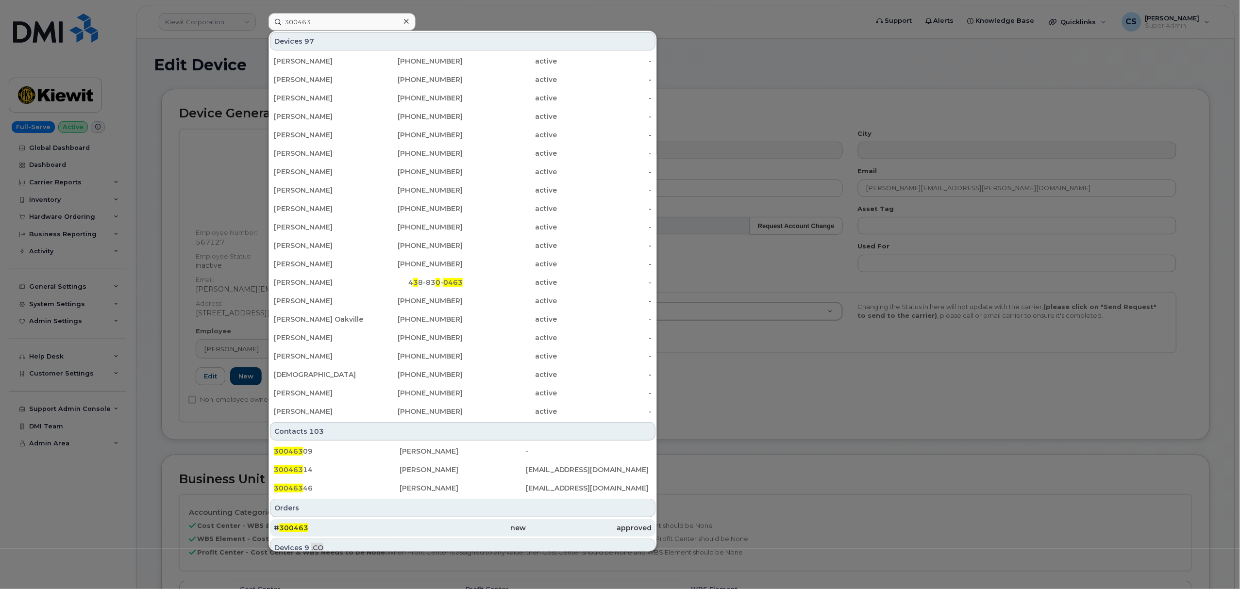
click at [287, 527] on span "300463" at bounding box center [293, 528] width 29 height 9
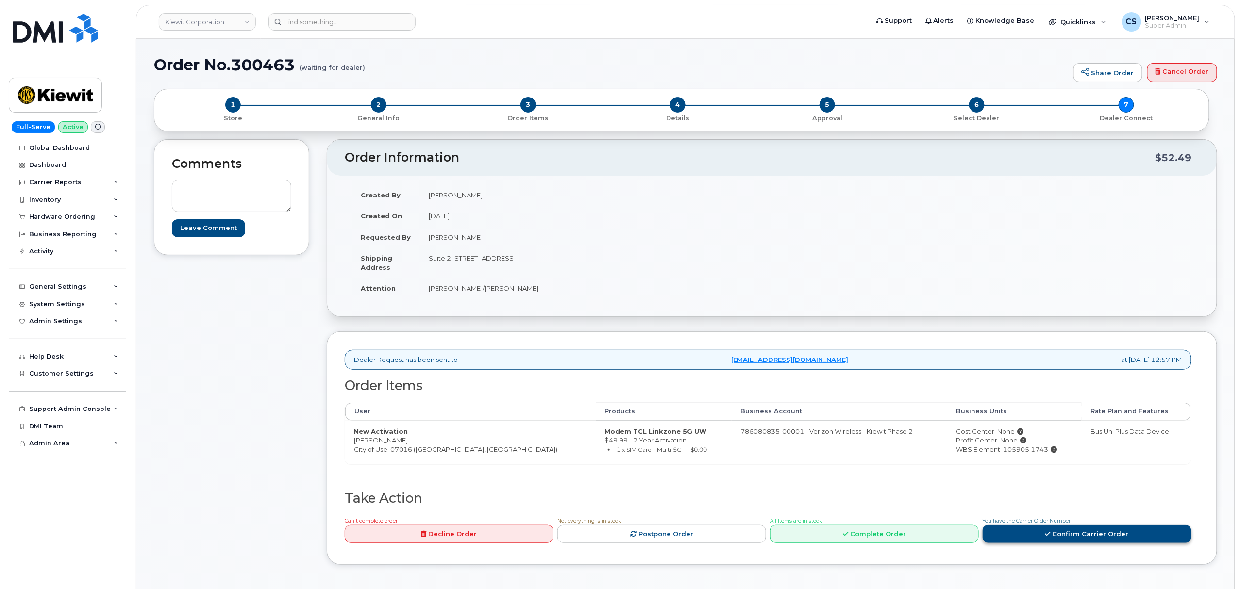
click at [1094, 538] on link "Confirm Carrier Order" at bounding box center [1087, 534] width 209 height 18
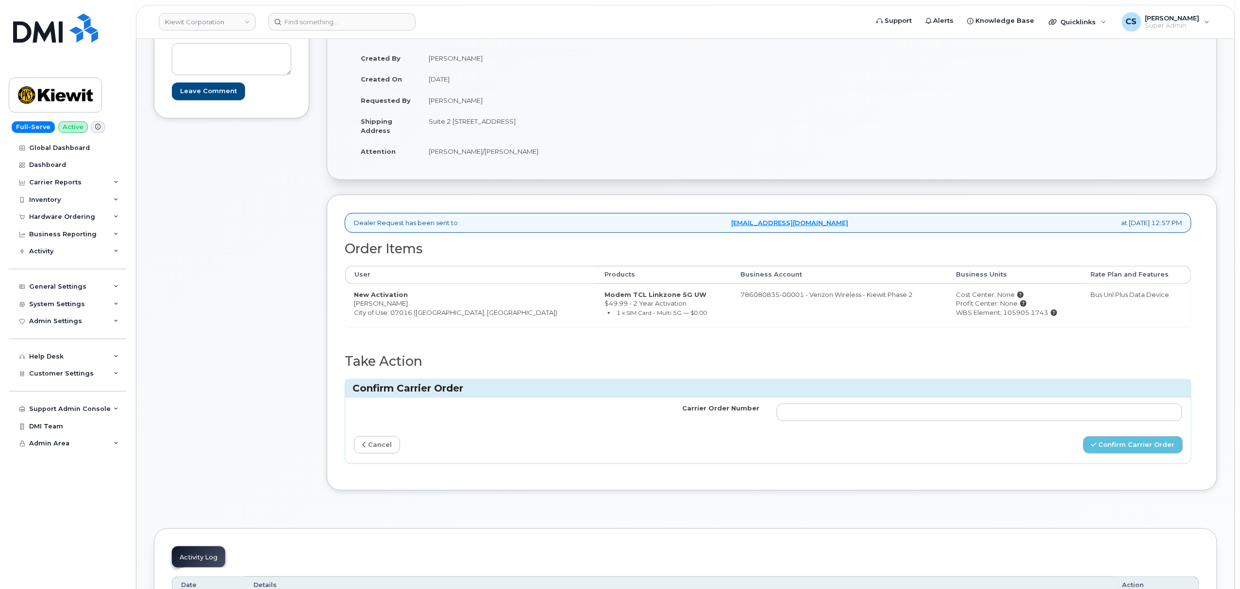
scroll to position [323, 0]
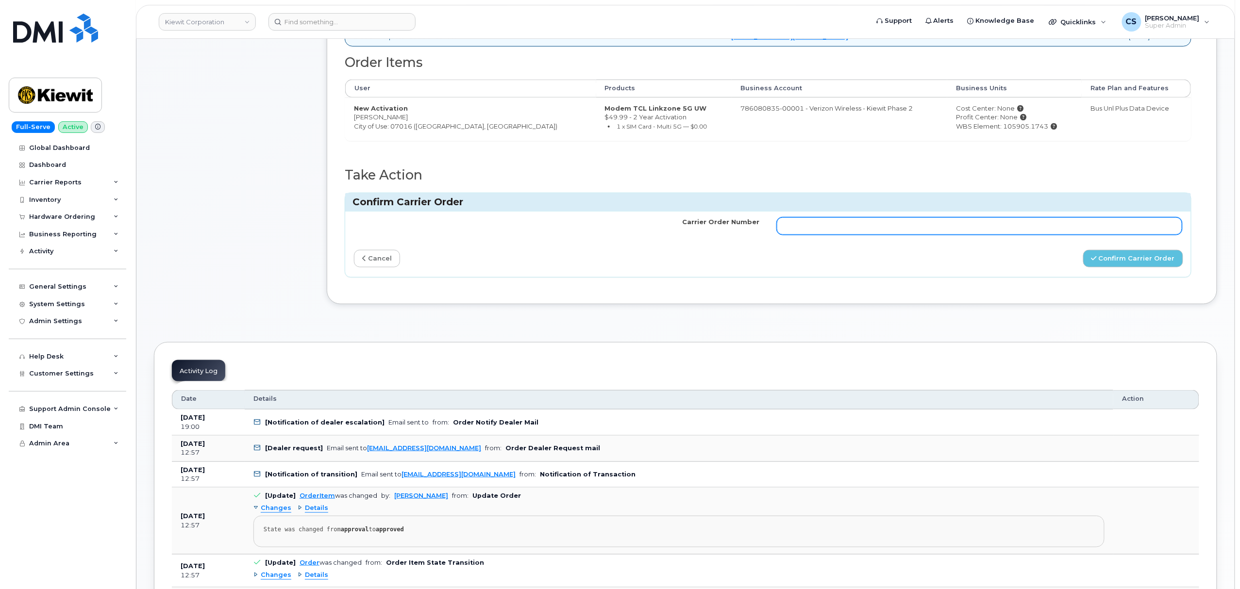
click at [873, 228] on input "Carrier Order Number" at bounding box center [979, 226] width 405 height 17
paste input "MB1000501281969"
type input "MB1000501281969"
click at [1107, 261] on button "Confirm Carrier Order" at bounding box center [1133, 259] width 100 height 18
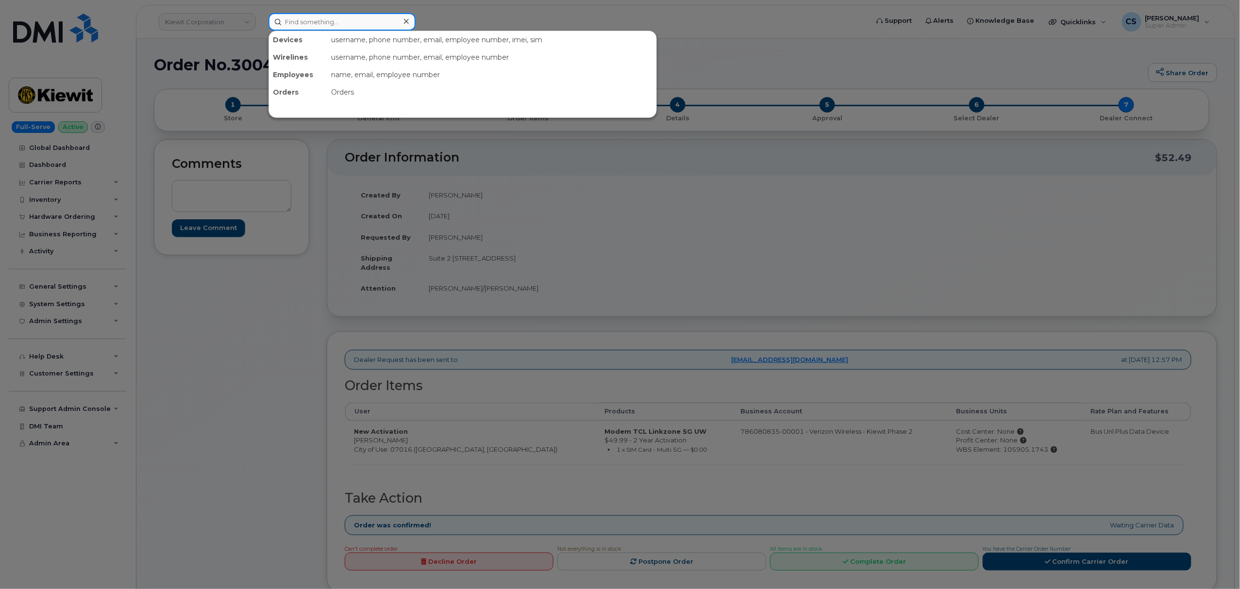
click at [340, 20] on input at bounding box center [342, 21] width 147 height 17
paste input "300303"
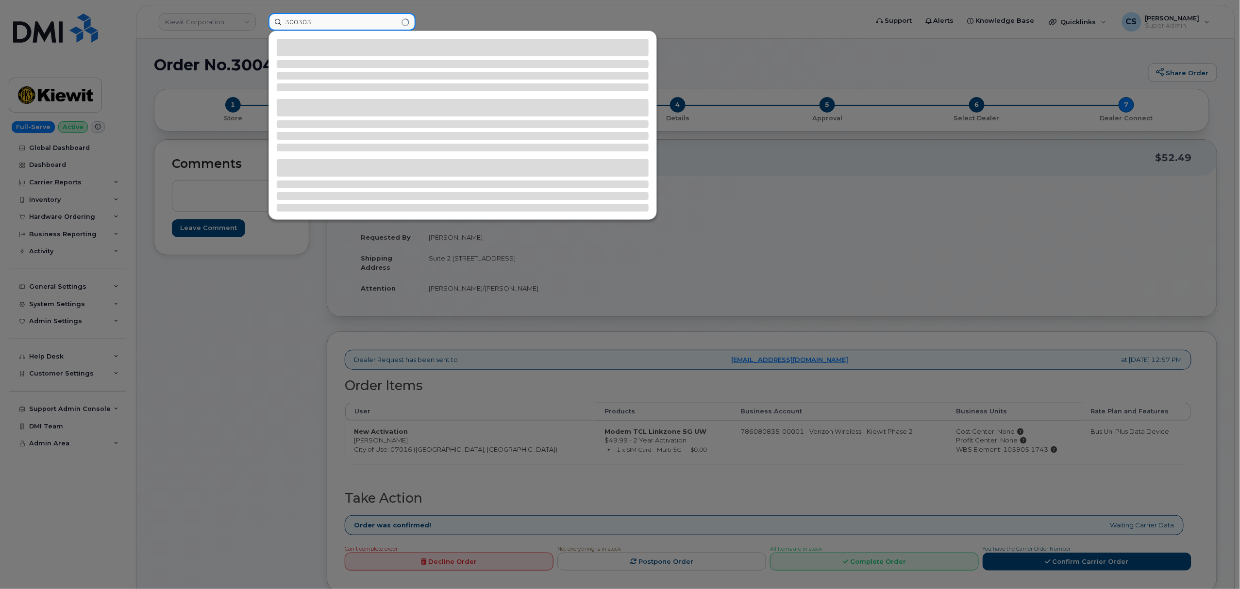
type input "300303"
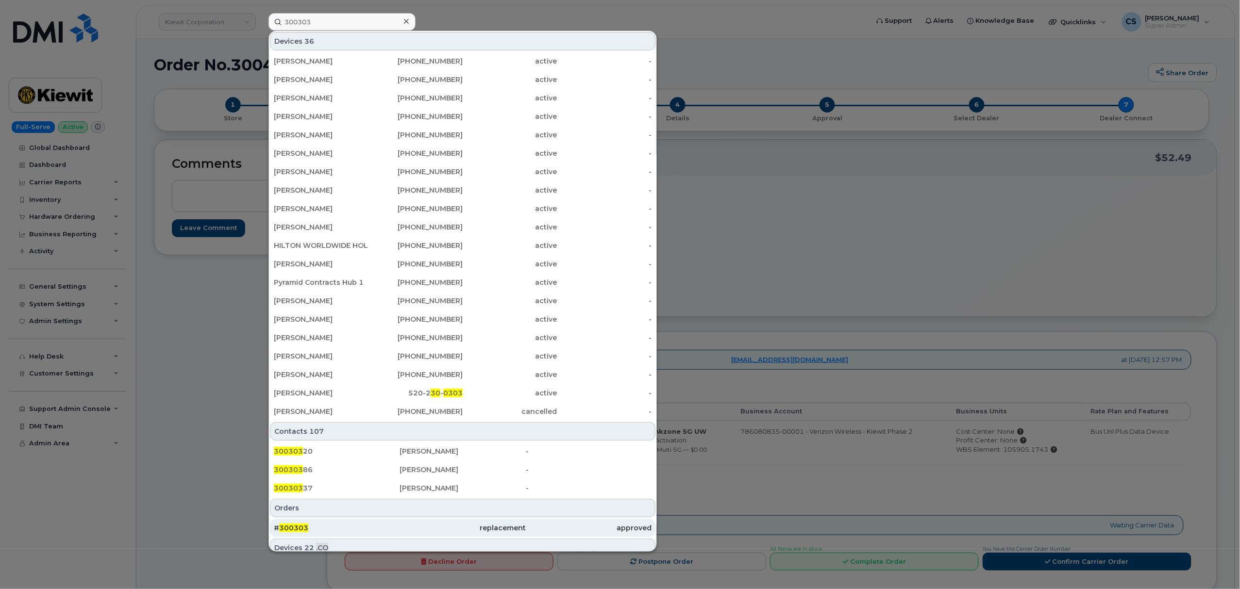
click at [302, 528] on span "300303" at bounding box center [293, 528] width 29 height 9
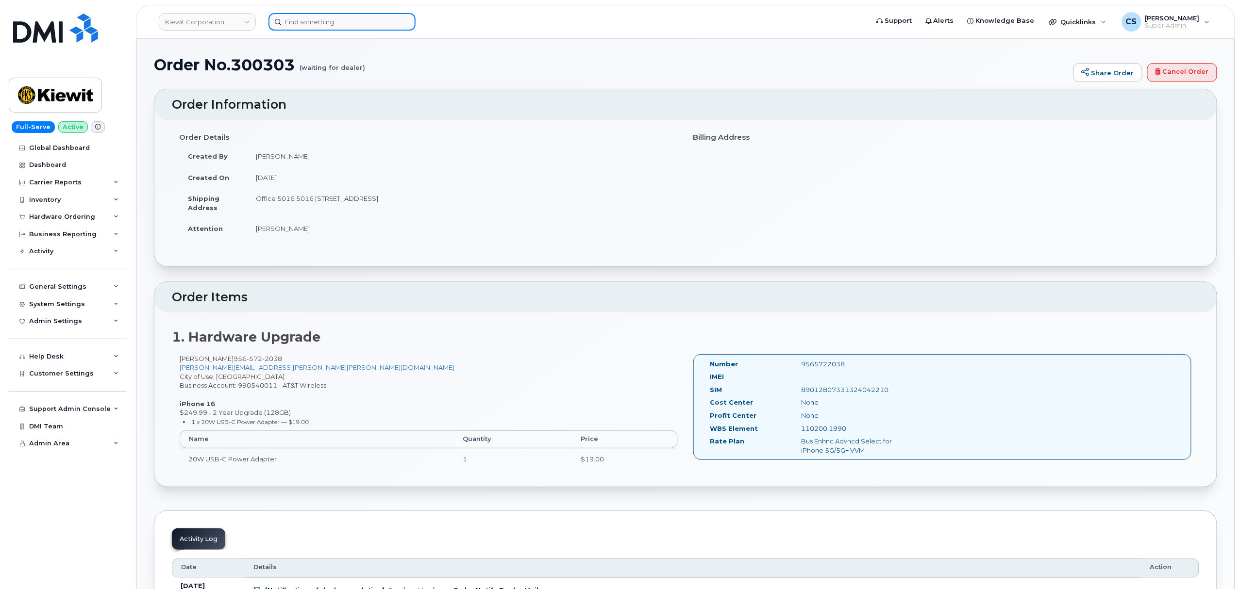
click at [337, 18] on input at bounding box center [342, 21] width 147 height 17
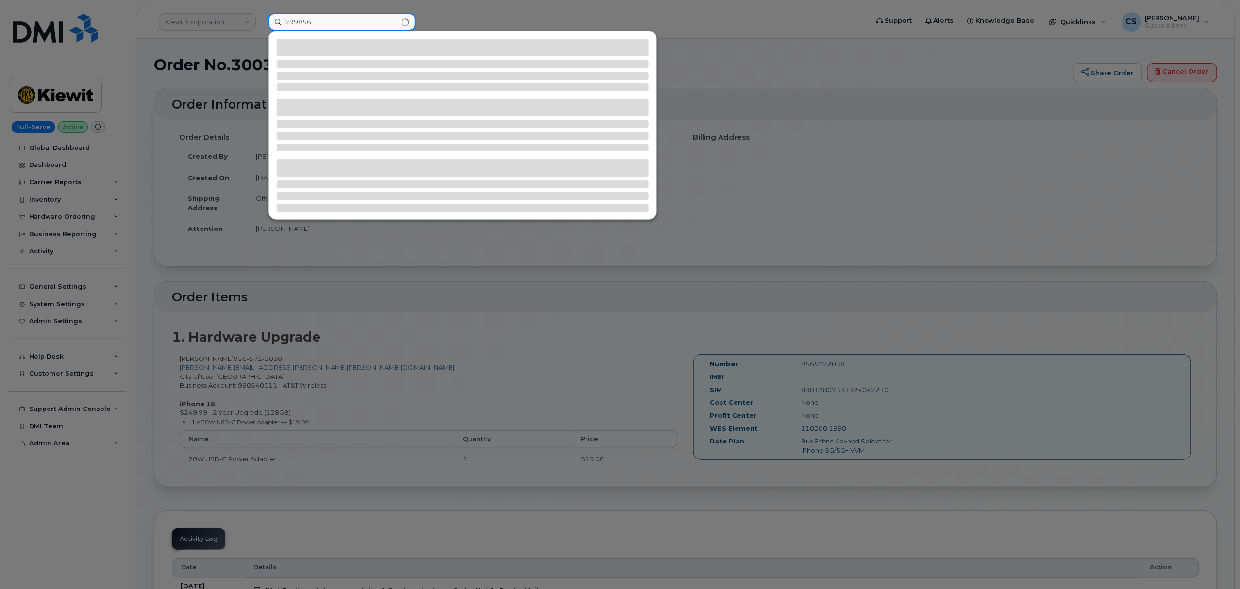
type input "299856"
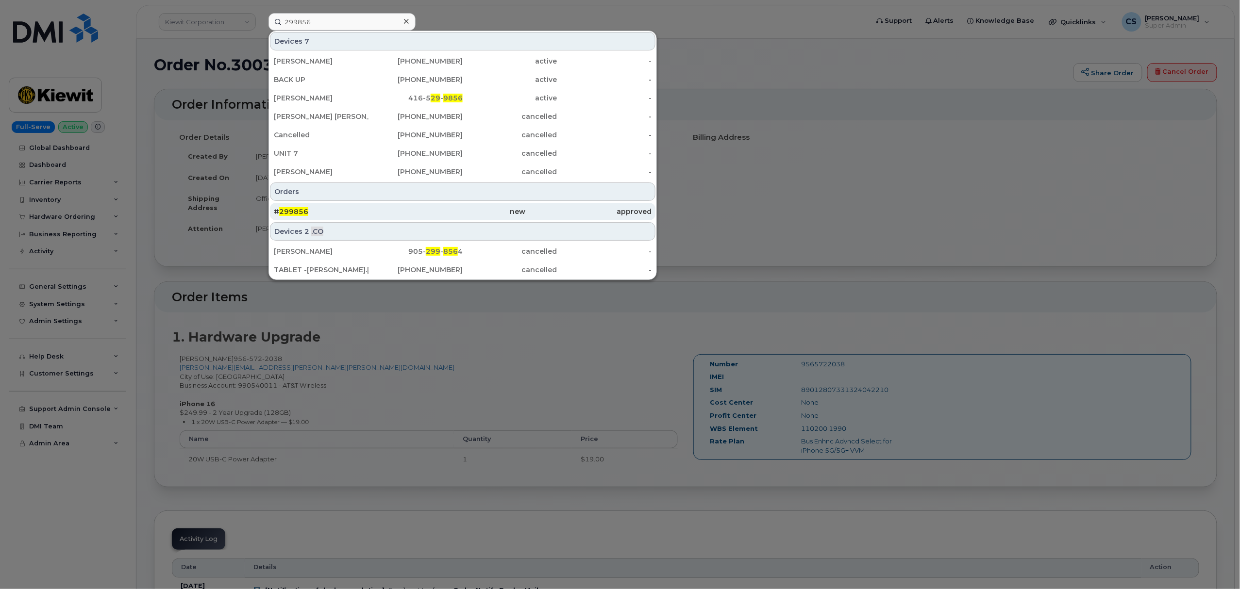
click at [300, 210] on span "299856" at bounding box center [293, 211] width 29 height 9
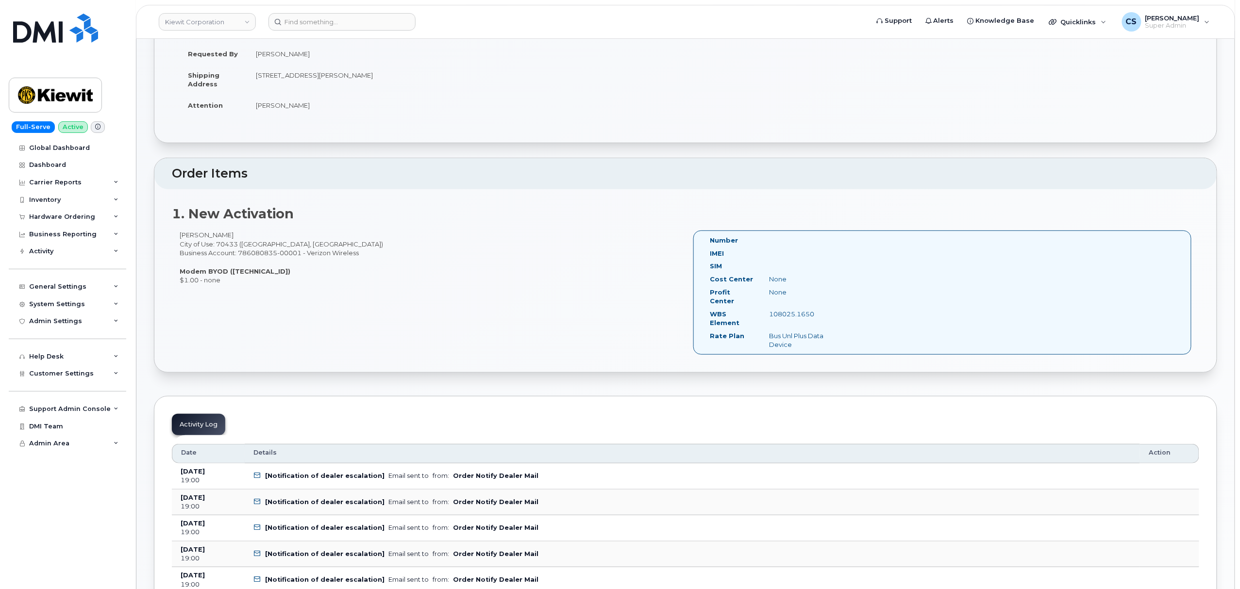
scroll to position [194, 0]
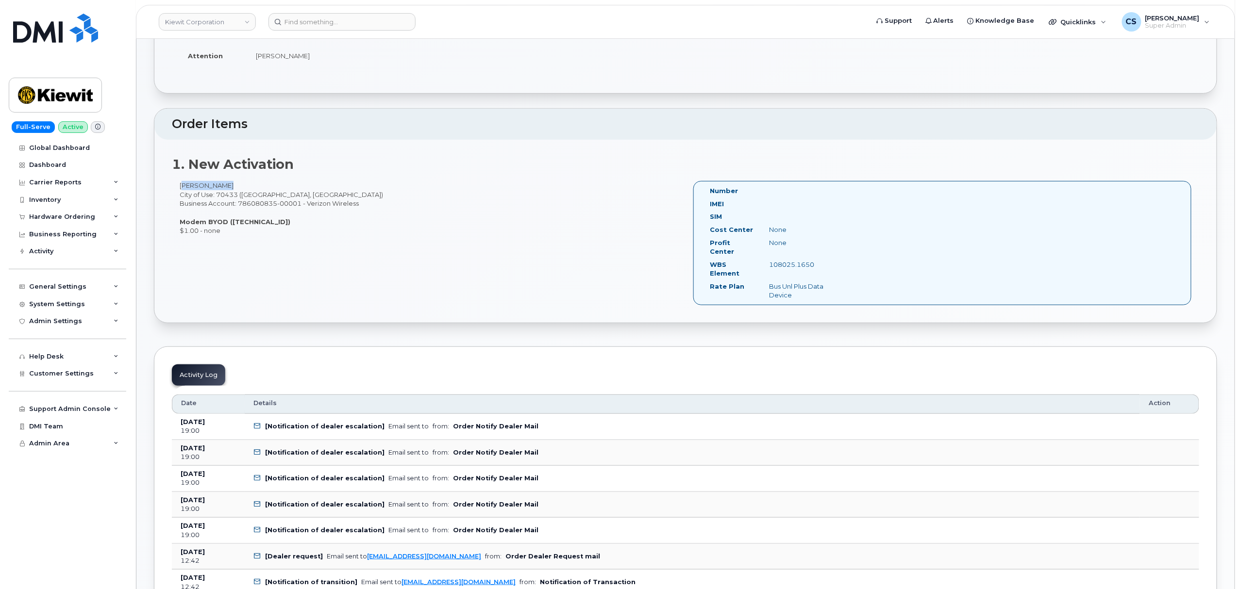
drag, startPoint x: 181, startPoint y: 185, endPoint x: 222, endPoint y: 191, distance: 41.6
click at [222, 191] on div "[PERSON_NAME] City of Use: 70433 ([GEOGRAPHIC_DATA], [GEOGRAPHIC_DATA]) Busines…" at bounding box center [429, 208] width 514 height 54
copy div "[PERSON_NAME]"
click at [296, 22] on input at bounding box center [342, 21] width 147 height 17
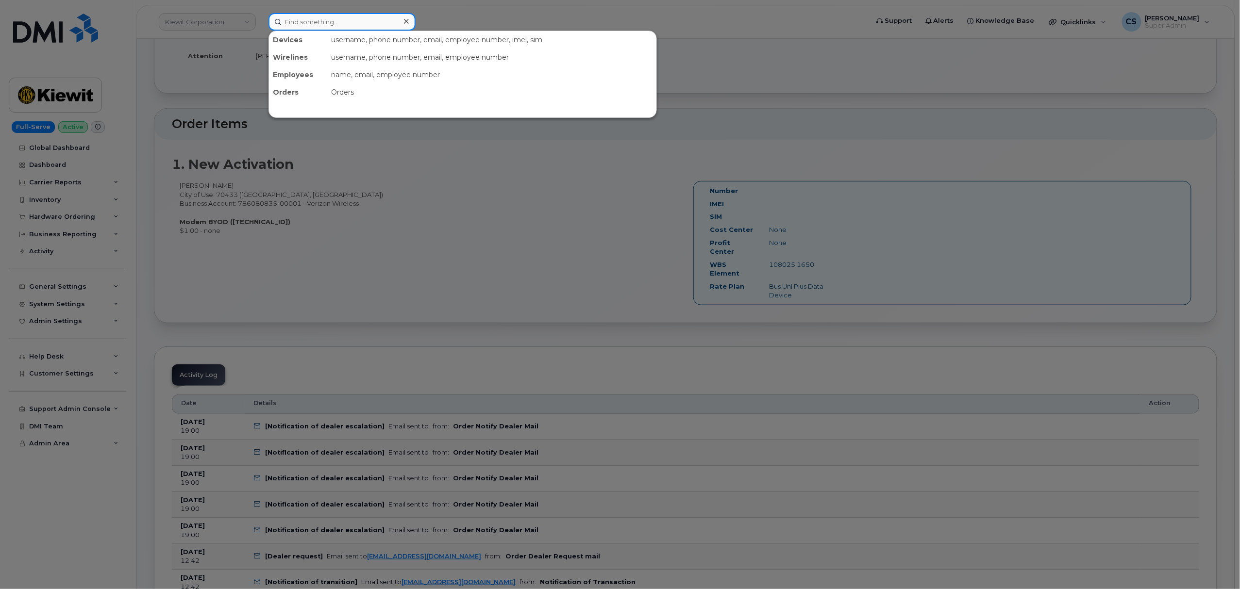
paste input "[PERSON_NAME]"
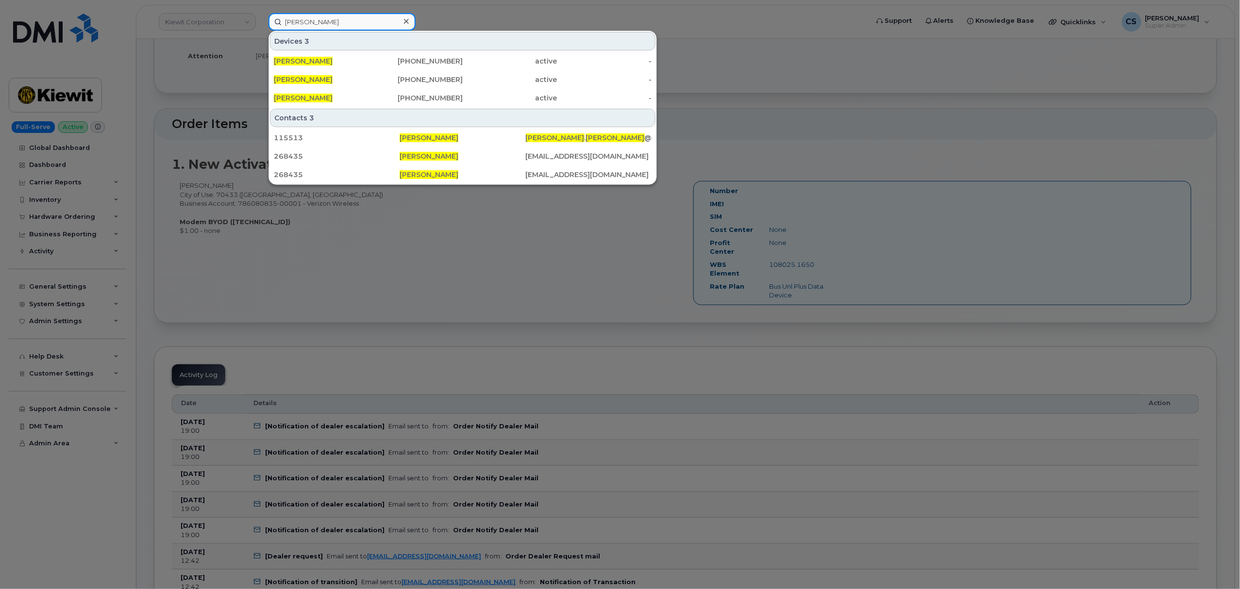
type input "[PERSON_NAME]"
click at [551, 293] on div at bounding box center [620, 294] width 1240 height 589
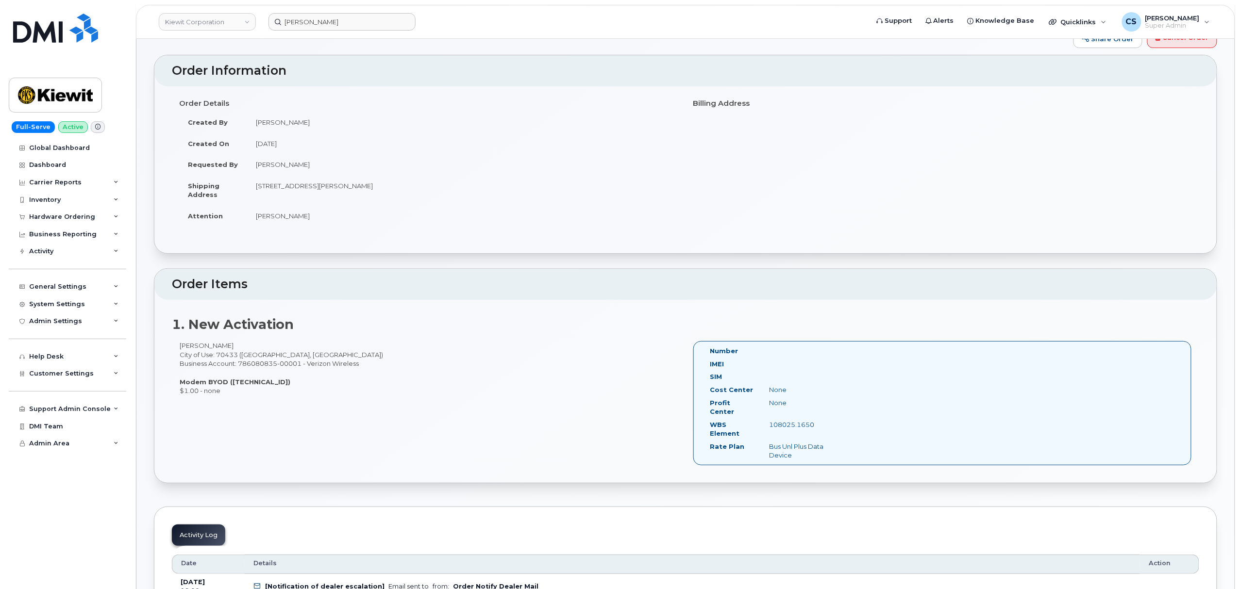
scroll to position [0, 0]
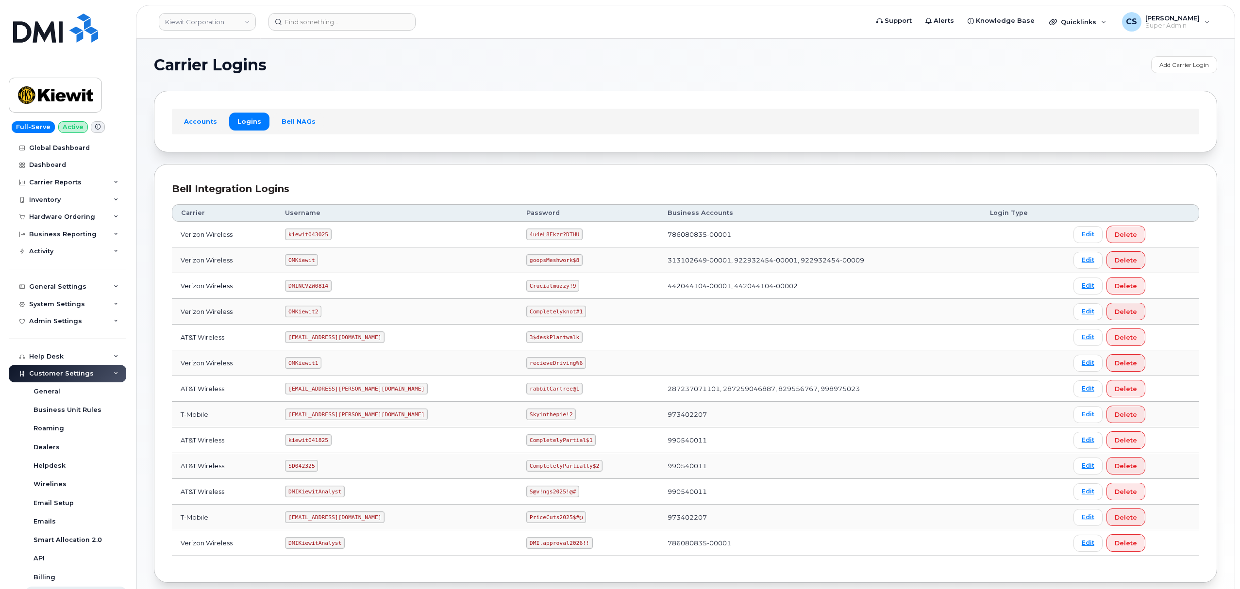
scroll to position [53, 0]
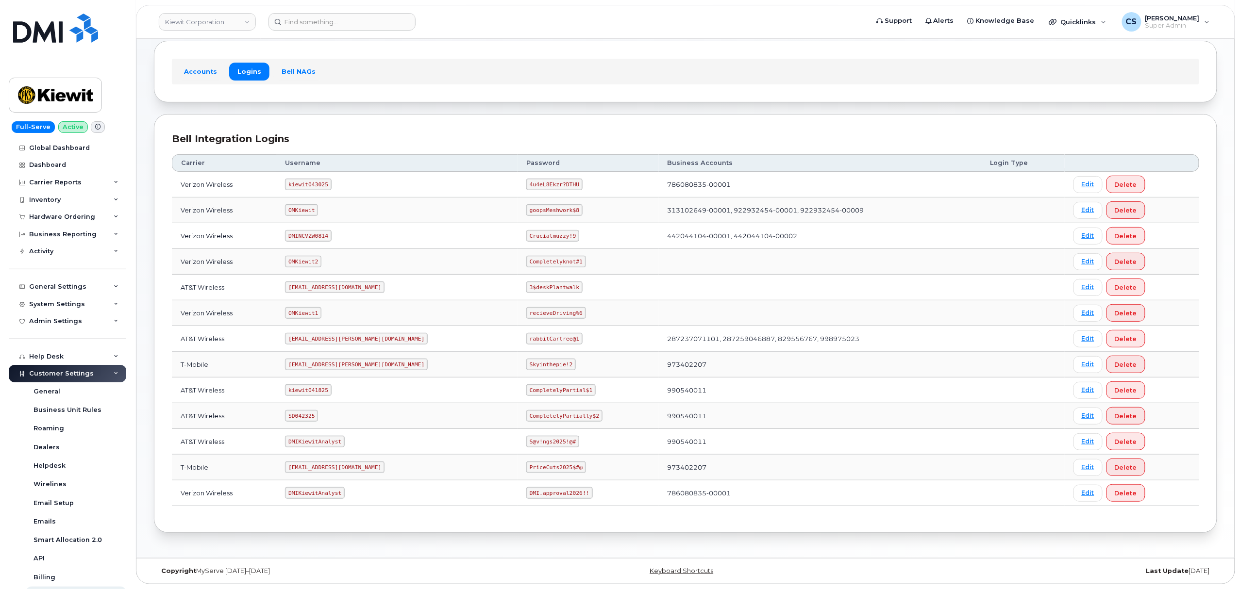
click at [329, 365] on code "[EMAIL_ADDRESS][PERSON_NAME][DOMAIN_NAME]" at bounding box center [356, 365] width 143 height 12
copy code "[EMAIL_ADDRESS][PERSON_NAME][DOMAIN_NAME]"
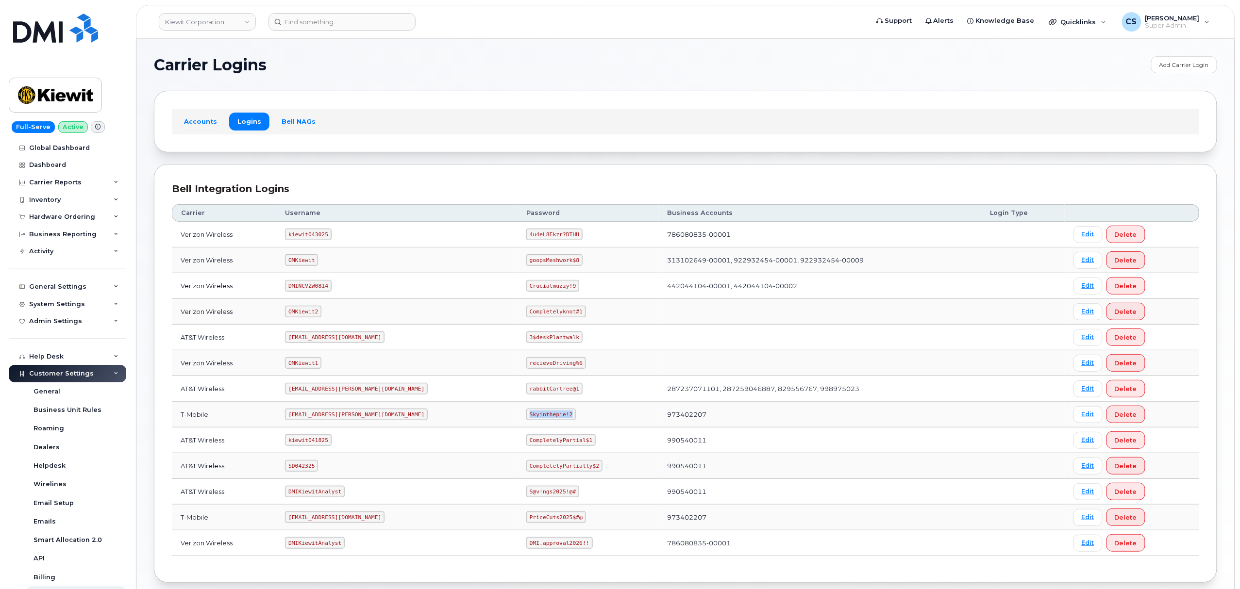
drag, startPoint x: 524, startPoint y: 418, endPoint x: 481, endPoint y: 410, distance: 44.4
click at [518, 410] on td "Skyinthepie!2" at bounding box center [588, 415] width 141 height 26
copy code "Skyinthepie!2"
